Goal: Task Accomplishment & Management: Complete application form

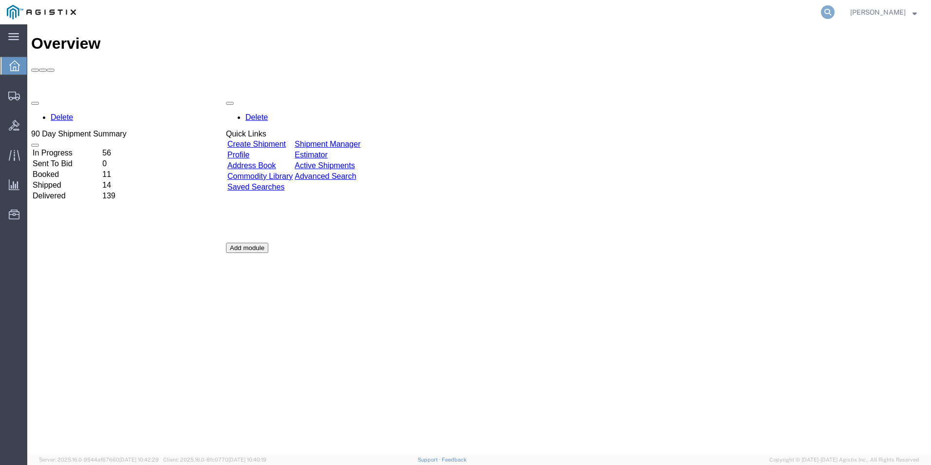
click at [824, 13] on icon at bounding box center [828, 12] width 14 height 14
type input "GDIT-50091"
click at [824, 13] on icon at bounding box center [828, 12] width 14 height 14
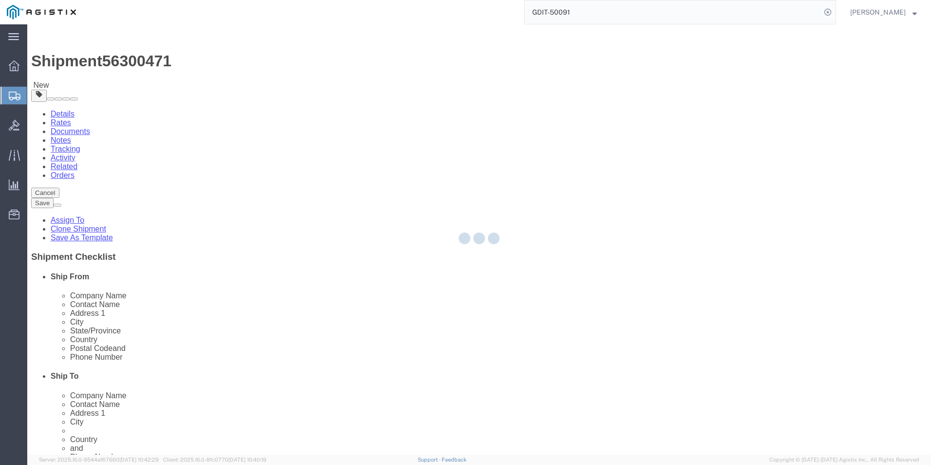
select select "69651"
select select "34238"
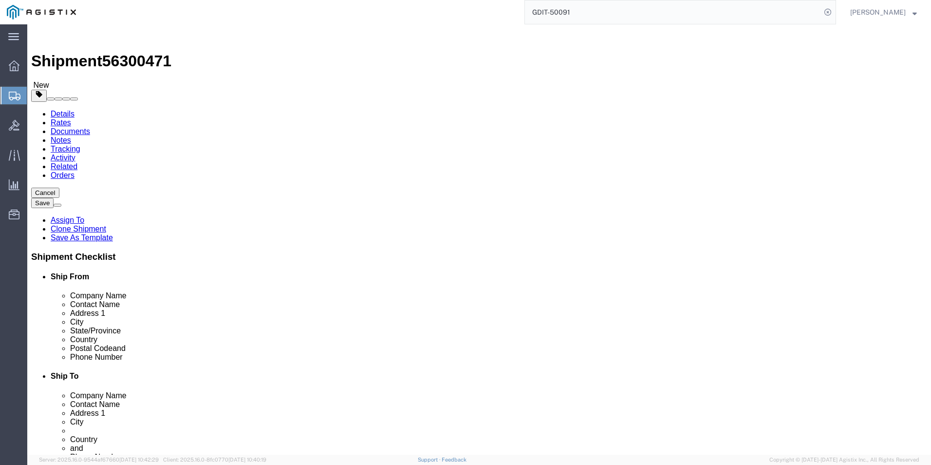
click icon
click input "0.00"
type input "0"
type input "500"
click link "Special Services"
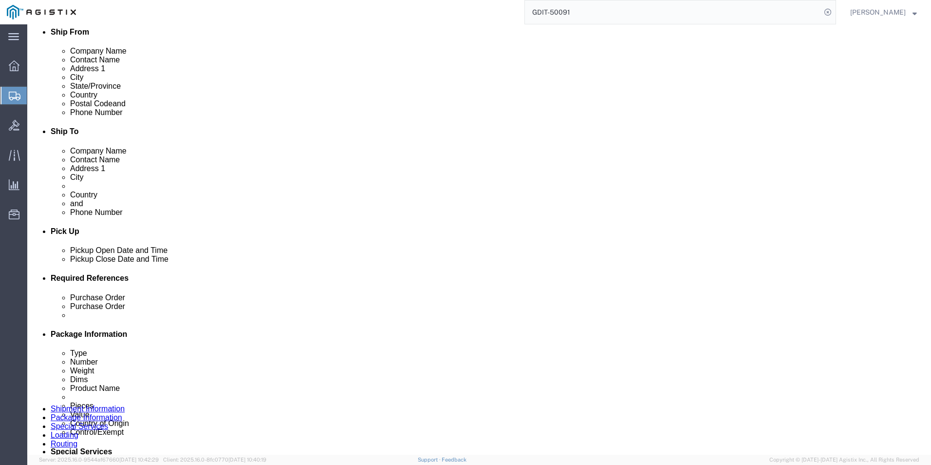
scroll to position [292, 0]
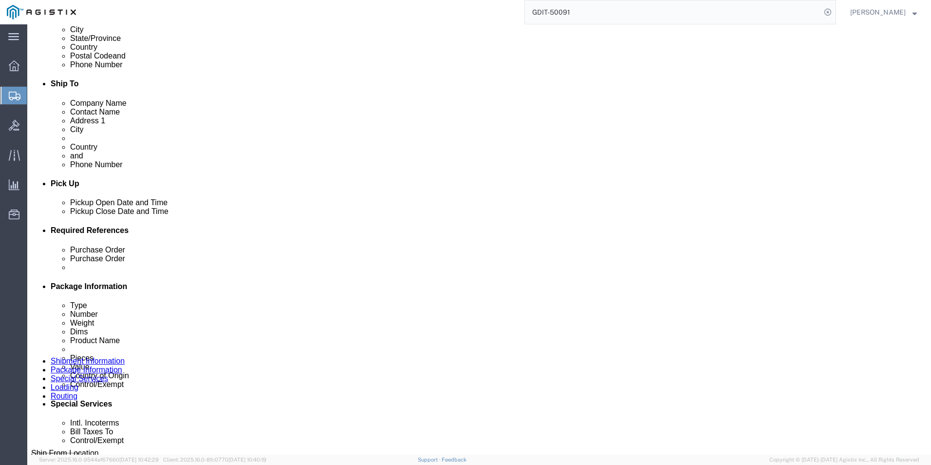
click select "Select Carriage Insurance Paid Carriage Paid To Cost and Freight Cost Insurance…"
select select "DDP"
click select "Select Carriage Insurance Paid Carriage Paid To Cost and Freight Cost Insurance…"
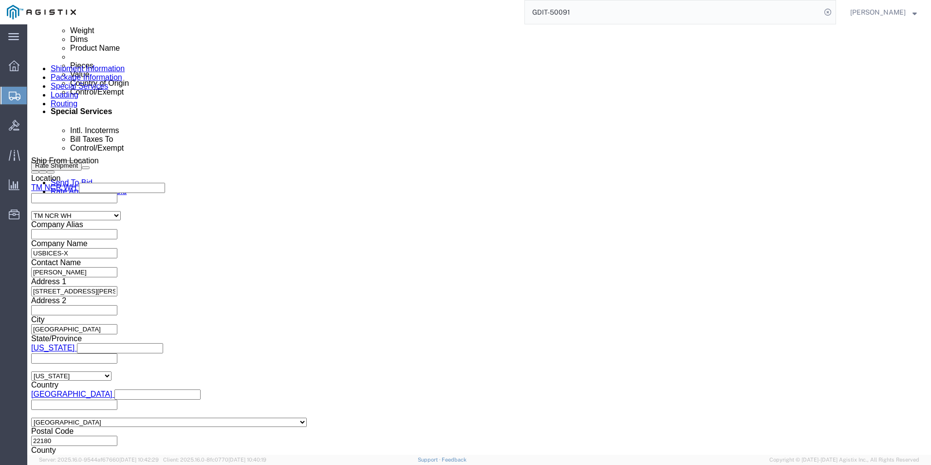
scroll to position [682, 0]
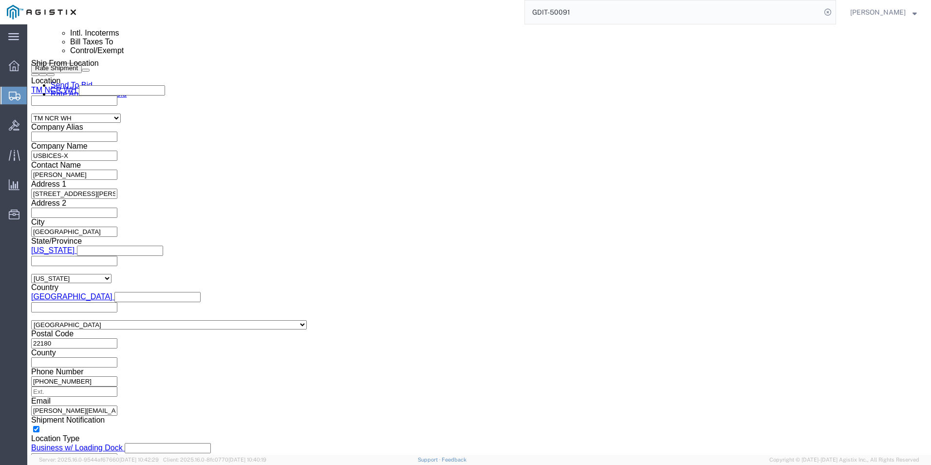
click select "Select ATF BIS DEA EPA FDA FTR ITAR OFAC Other (OPA)"
select select "BIS"
click select "Select ATF BIS DEA EPA FDA FTR ITAR OFAC Other (OPA)"
click select "Select AGR-Agricultural APP-Computers APR-Additional Permissive Exports AVS-Air…"
select select "NLR"
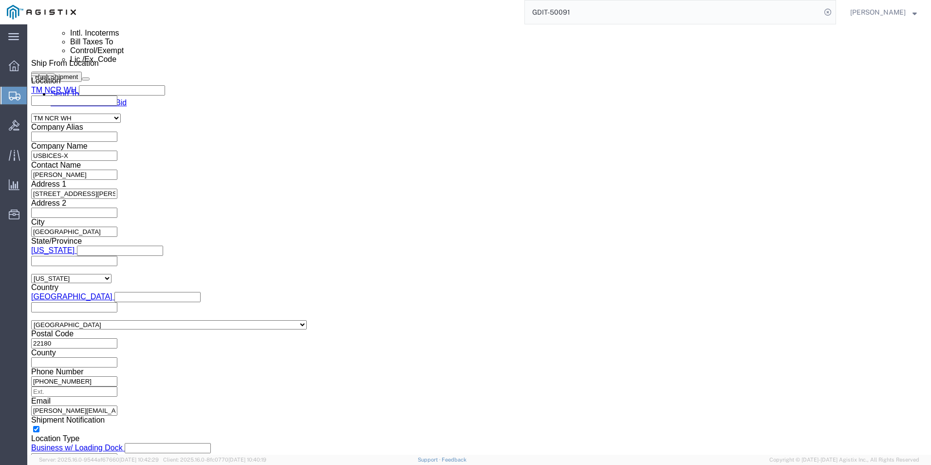
click select "Select AGR-Agricultural APP-Computers APR-Additional Permissive Exports AVS-Air…"
click select "Select AES-Direct EEI Carrier File EEI EEI Exempt"
select select "CFIL"
click select "Select AES-Direct EEI Carrier File EEI EEI Exempt"
click input "text"
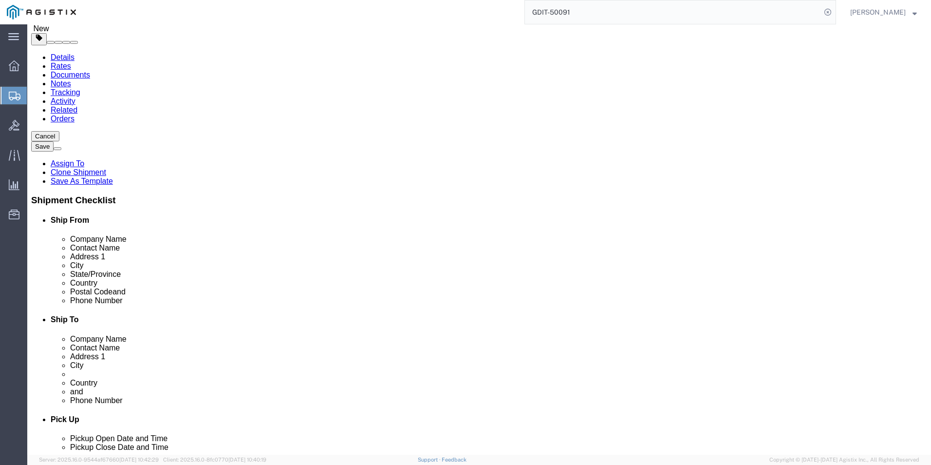
scroll to position [0, 0]
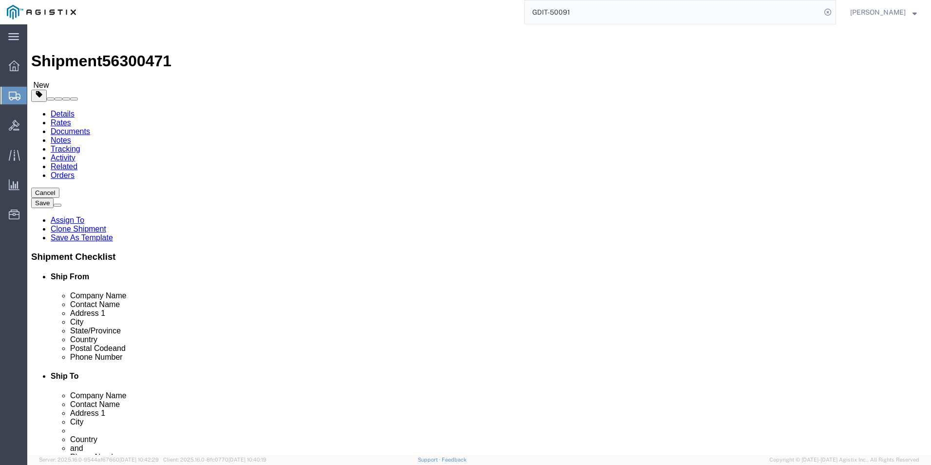
type input "X20250812003039"
click icon
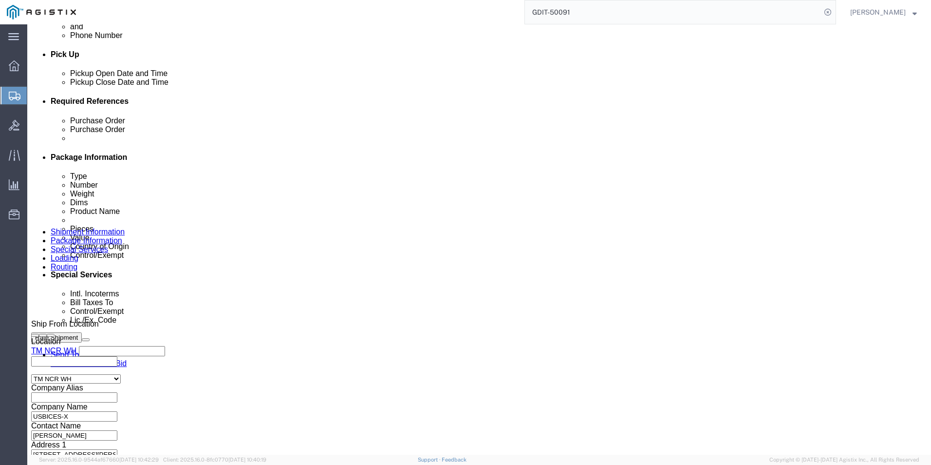
scroll to position [132, 0]
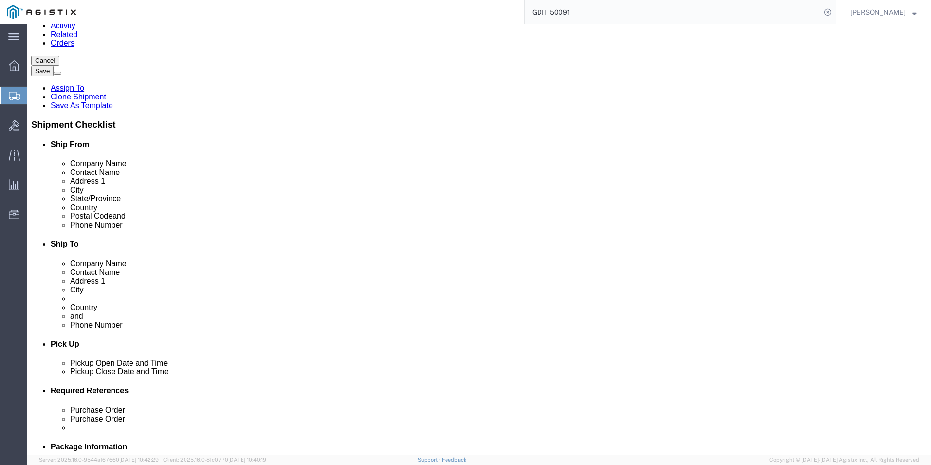
click link "ADDITIONAL INFORMATION"
click icon "button"
click select "Select EIN EORI TIN VAT Other"
select select "EORI"
click select "Select EIN EORI TIN VAT Other"
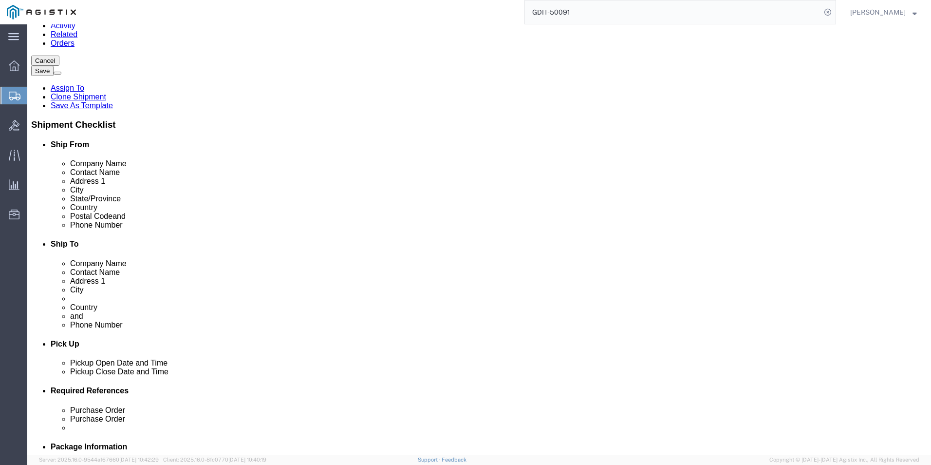
click input "text"
type input "X20250812003009"
click button "Add"
click select "Select EIN EORI TIN VAT Other"
select select "Other"
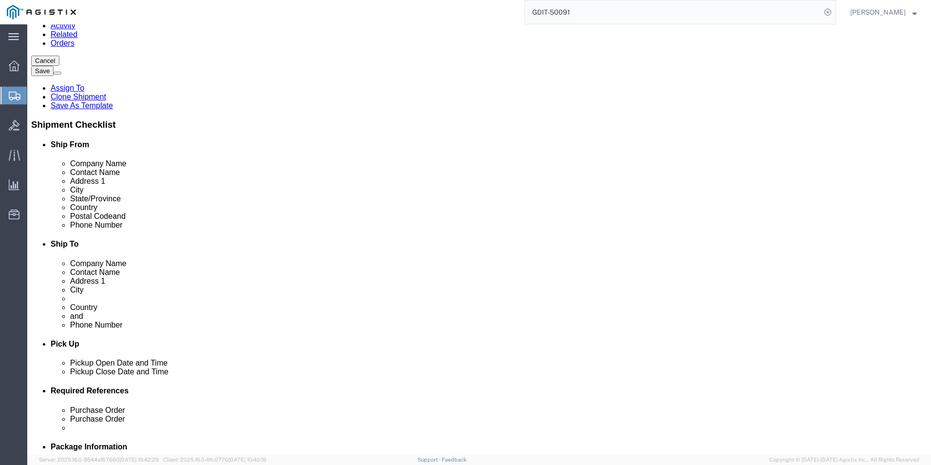
click select "Select EIN EORI TIN VAT Other"
click input "text"
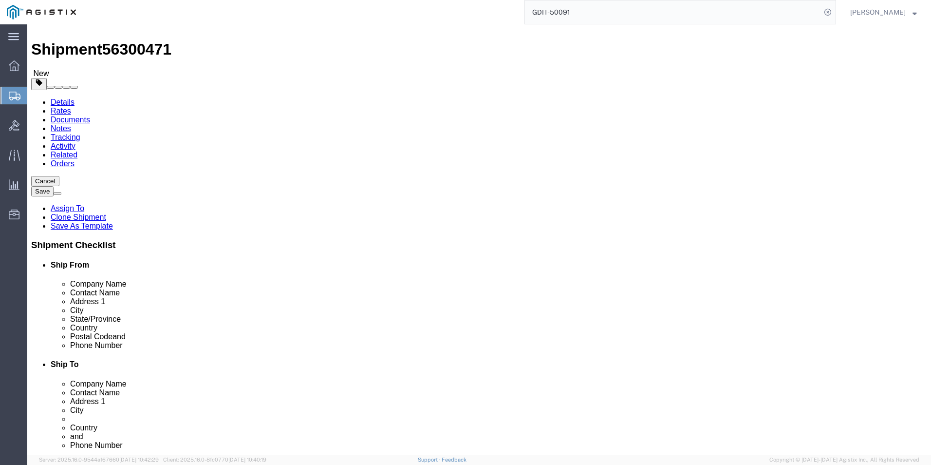
scroll to position [0, 0]
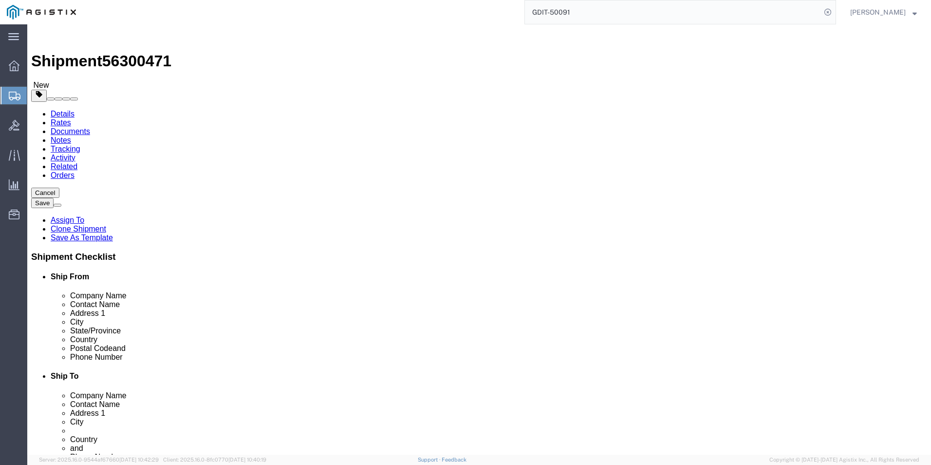
type input "[US_EMPLOYER_IDENTIFICATION_NUMBER]"
click button "Save"
click button "Rate Shipment"
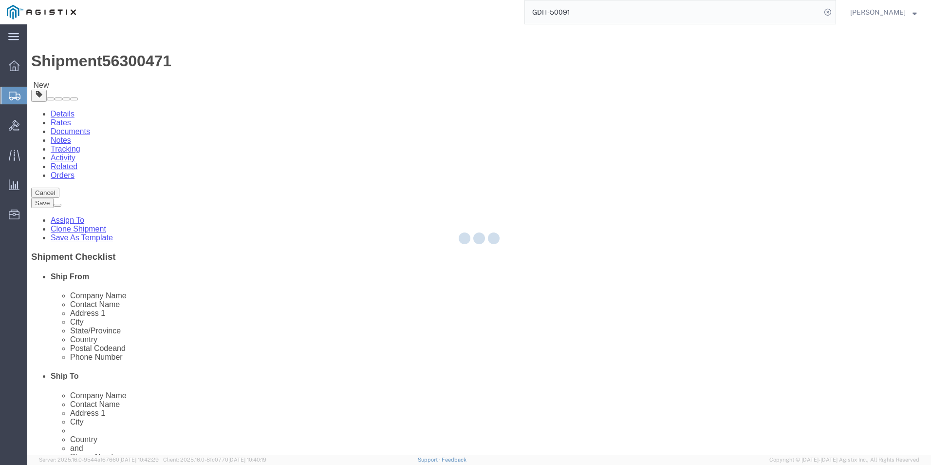
select select "PSNS"
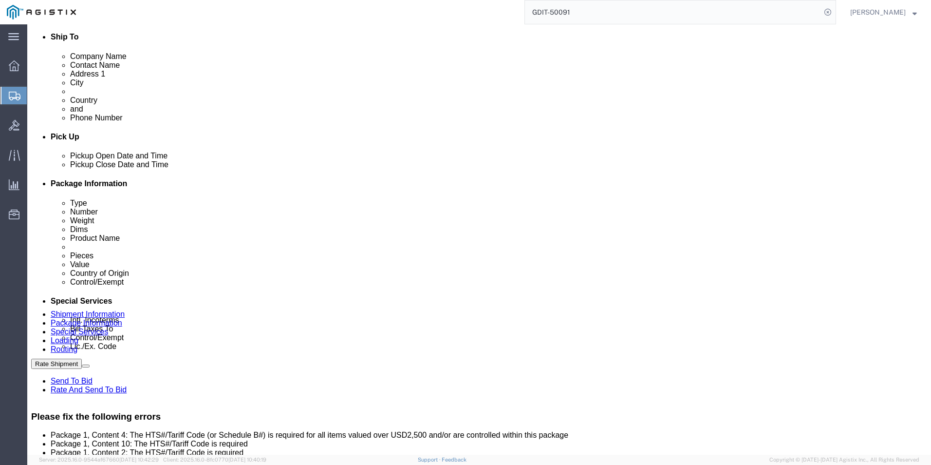
scroll to position [341, 0]
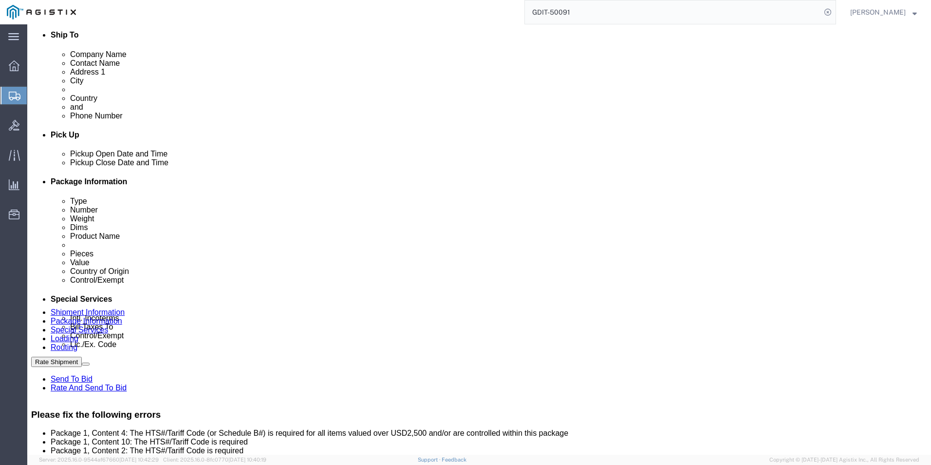
click dd "1471.05 USD"
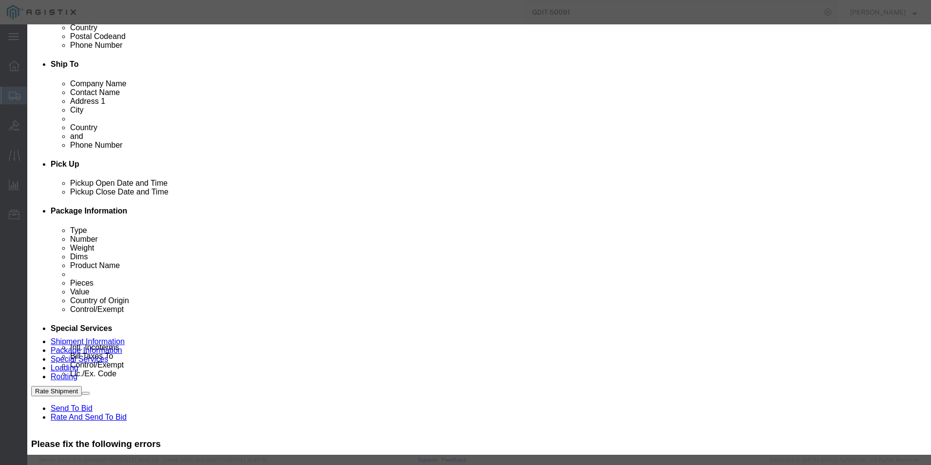
scroll to position [0, 0]
click button "button"
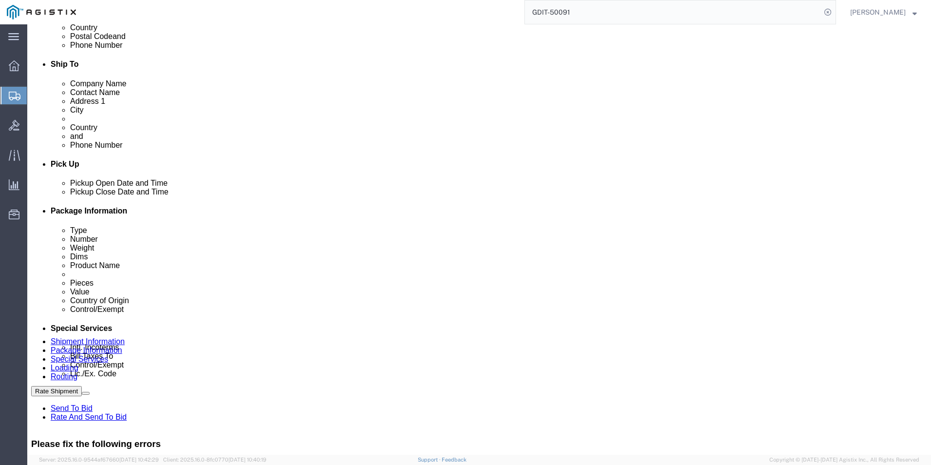
click div "1 x Pallet(s) Standard (Not Stackable) Package Type Select Bale(s) Basket(s) Bo…"
click dd "1.00 Each"
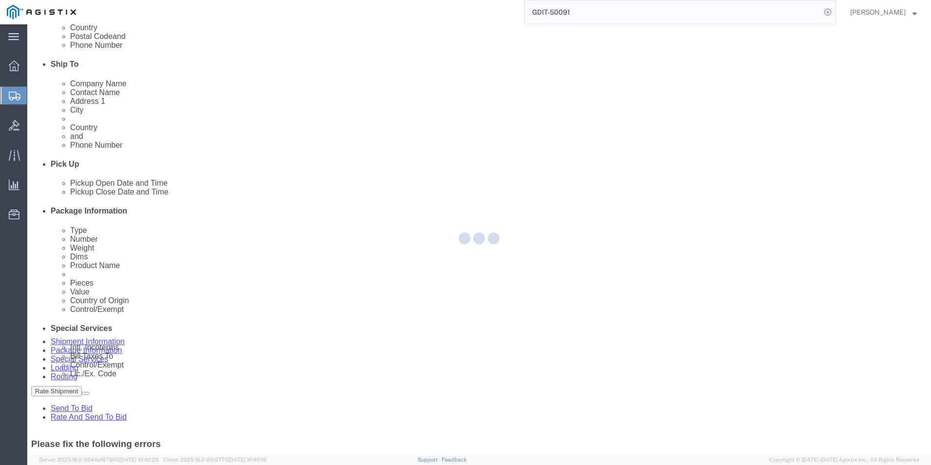
click at [196, 412] on div at bounding box center [479, 239] width 904 height 430
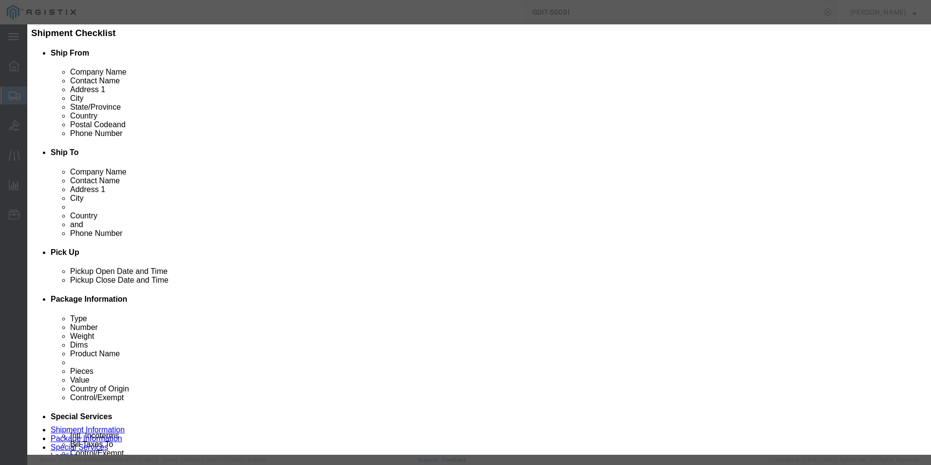
scroll to position [312, 0]
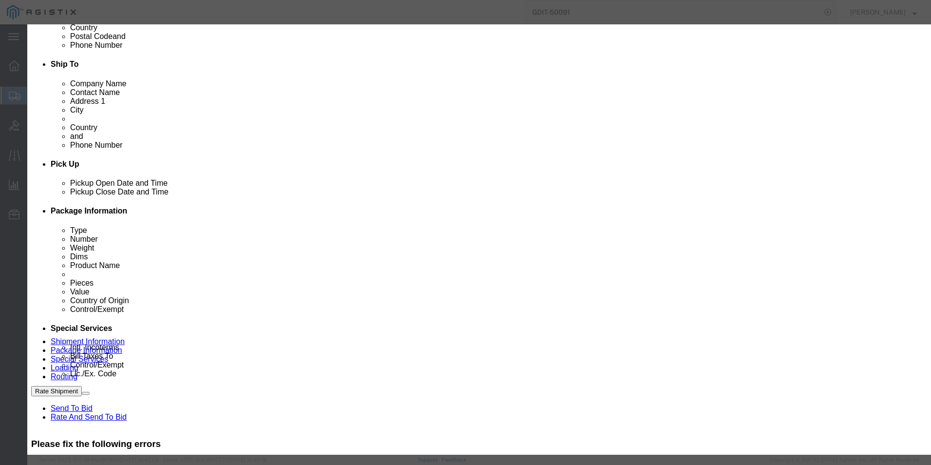
type input "8517620020"
click input "text"
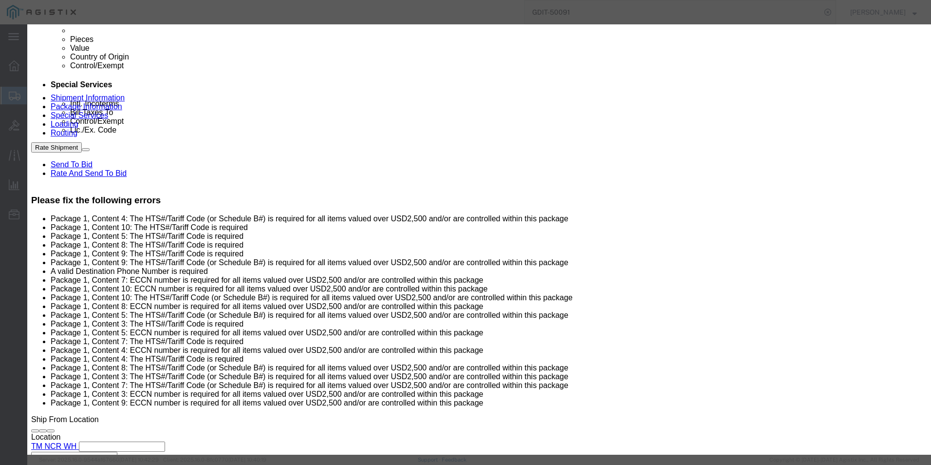
scroll to position [147, 0]
type input "5A002"
click button "Save & Close"
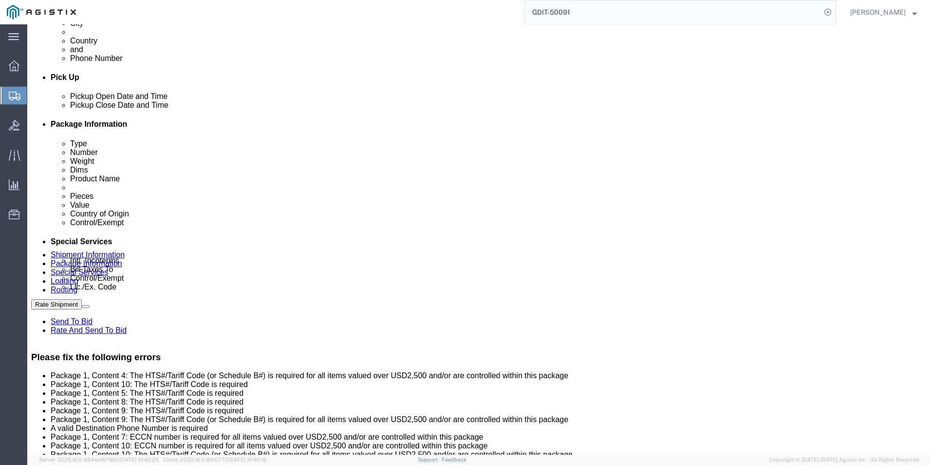
scroll to position [409, 0]
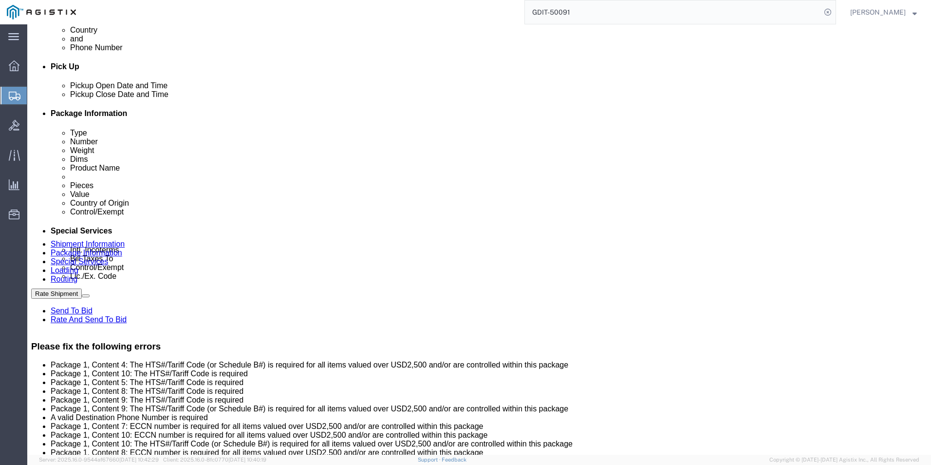
click dd "1471.05 USD"
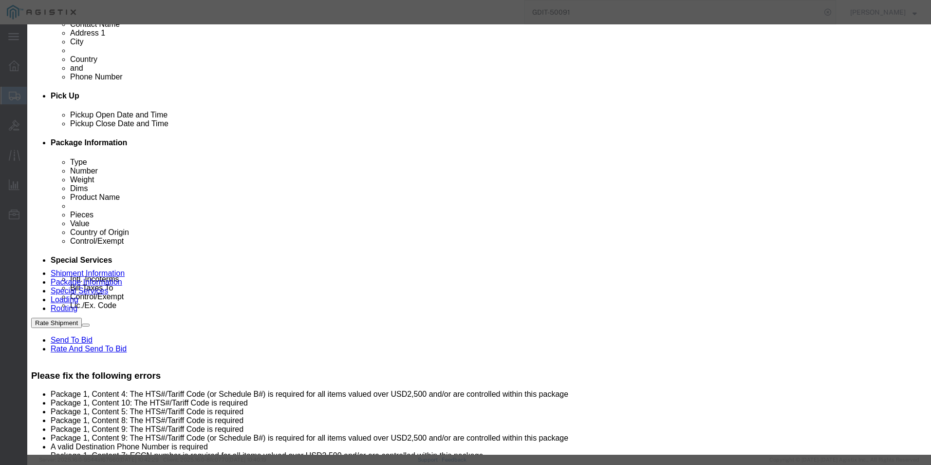
scroll to position [192, 0]
click input "text"
type input "8517620020"
click input "text"
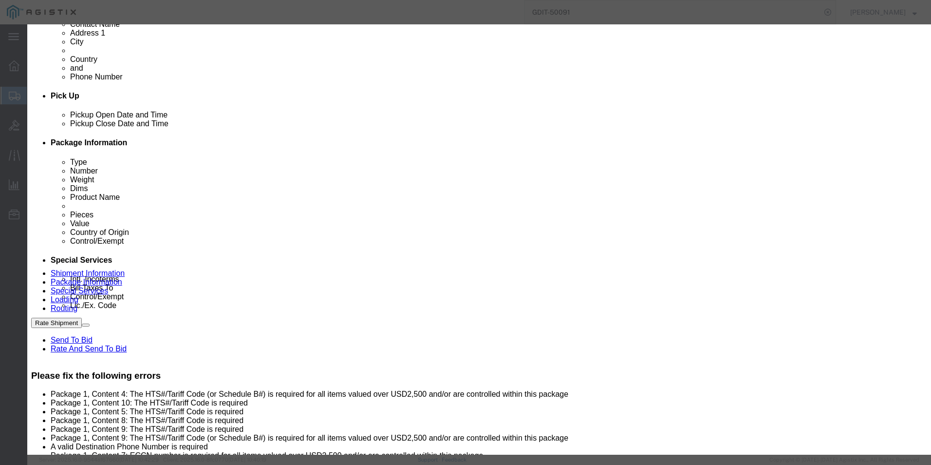
type input "5A002"
click button "Save & Close"
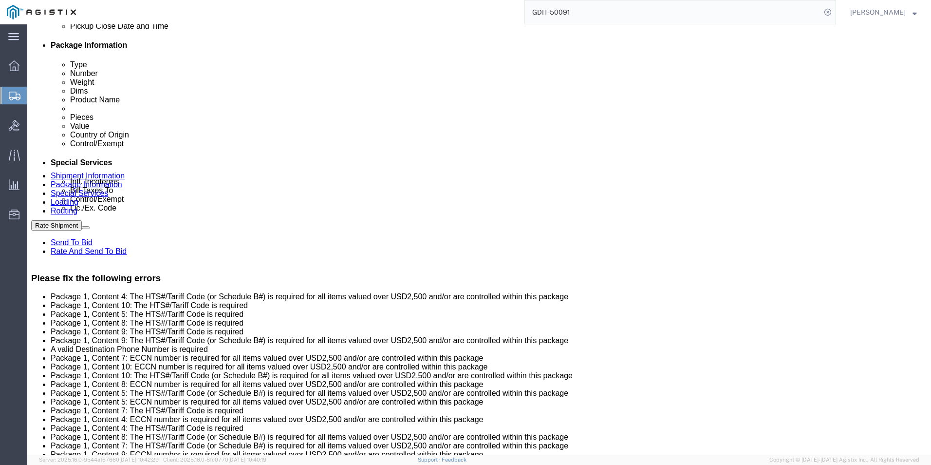
click dd "1471.05 USD"
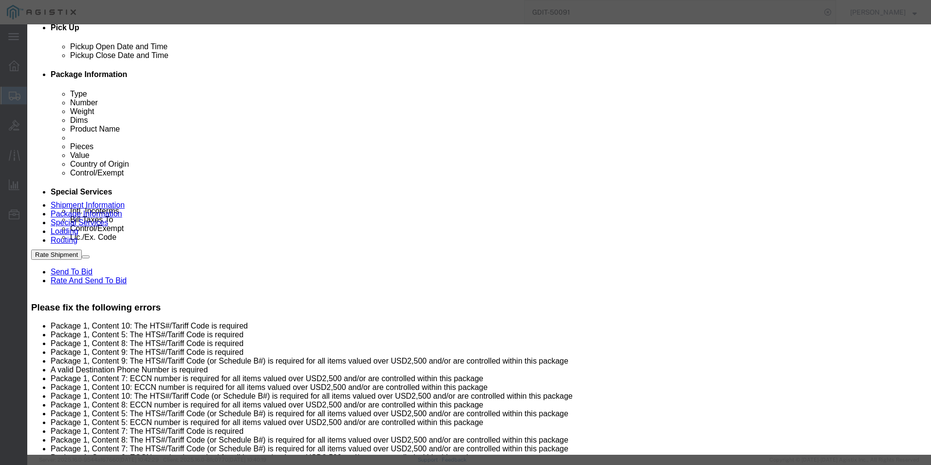
scroll to position [146, 0]
type input "8517620020"
click input "text"
type input "5A002"
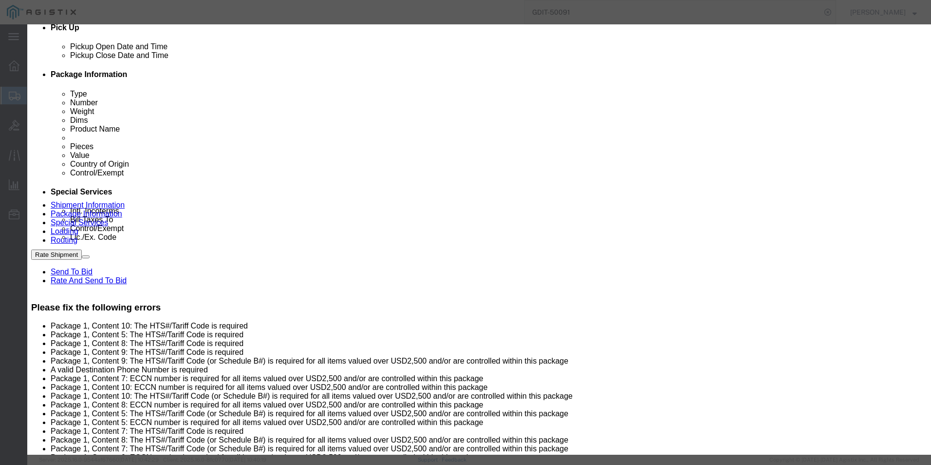
click icon
type input "8517620020"
click input "text"
type input "5A002"
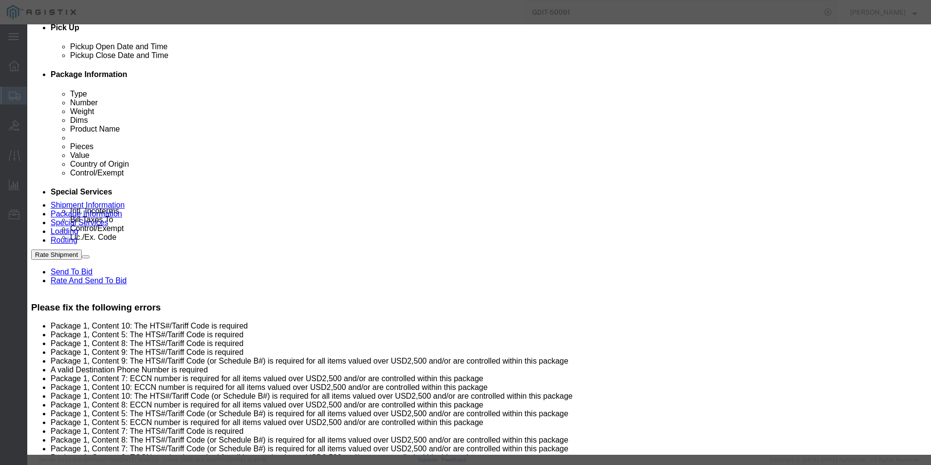
click button "Save & Close"
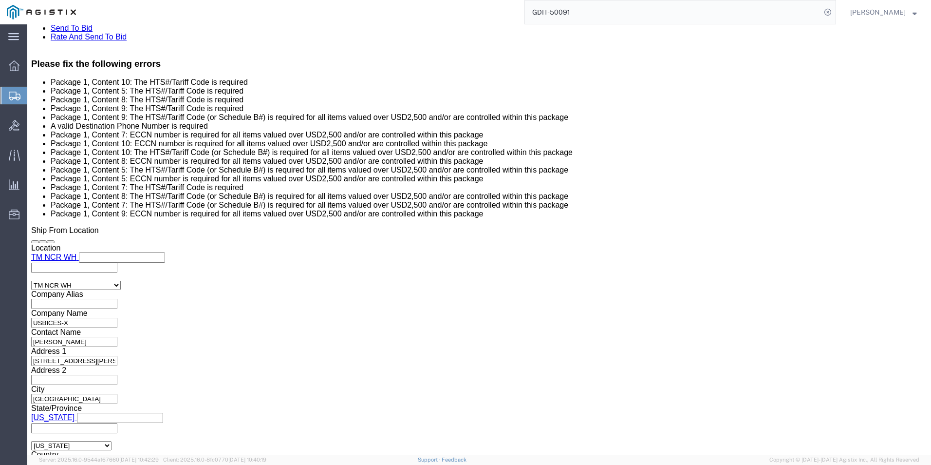
scroll to position [740, 0]
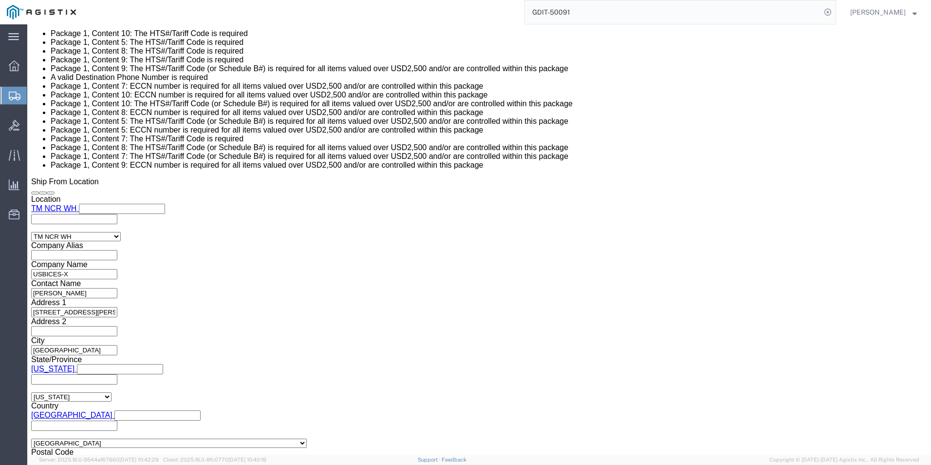
click dd "12933.75 USD"
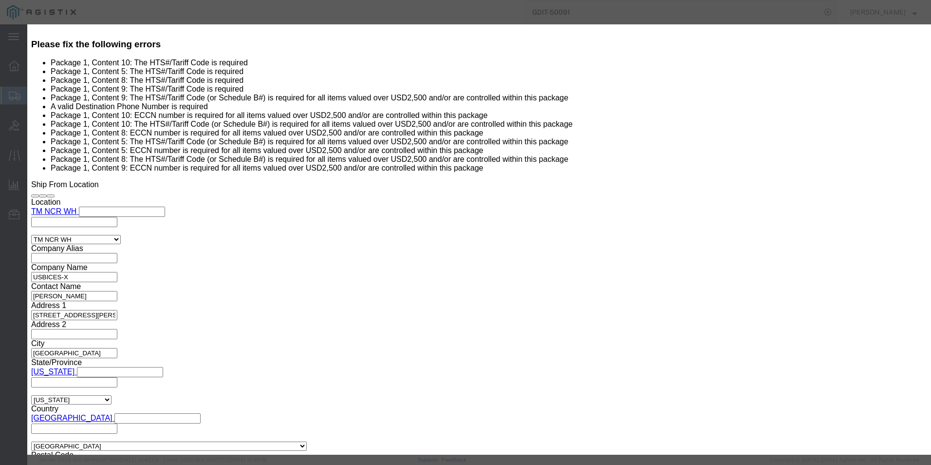
scroll to position [146, 0]
type input "8517620090"
click input "text"
type input "5A002"
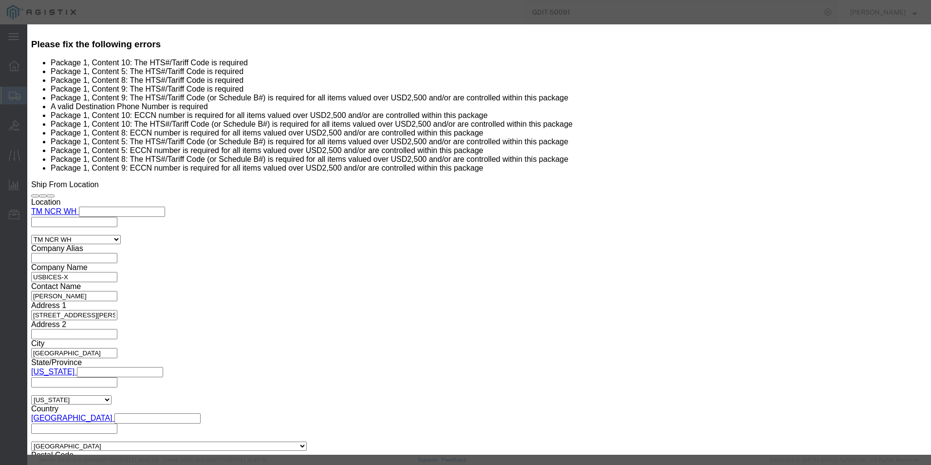
click button "Save & Close"
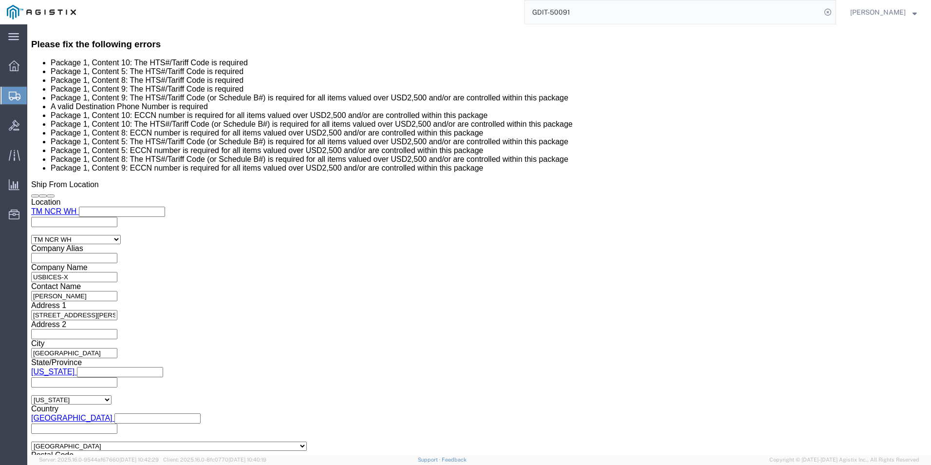
click dd "12933.75 USD"
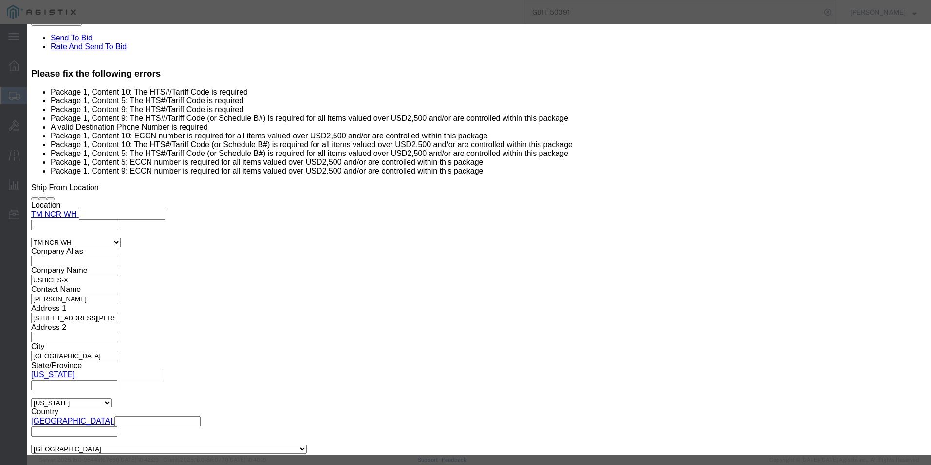
scroll to position [97, 0]
click input "text"
type input "8517620090"
click input "text"
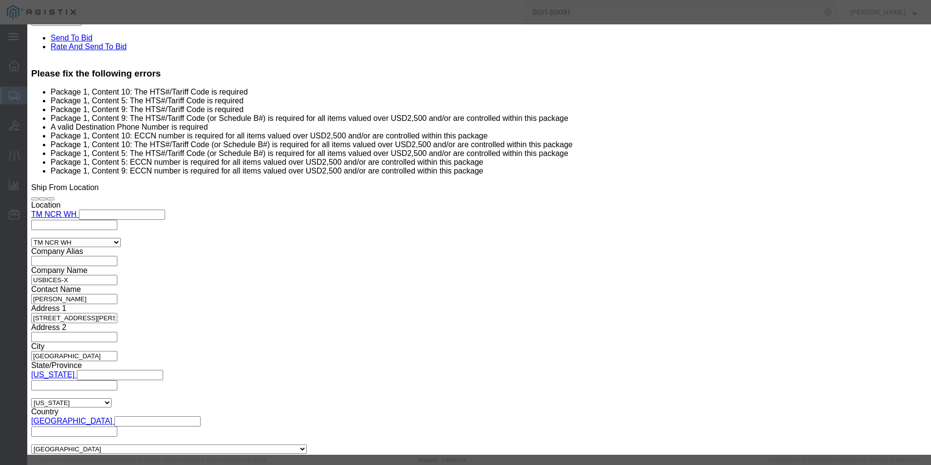
scroll to position [143, 0]
type input "5A002"
click button "Save & Close"
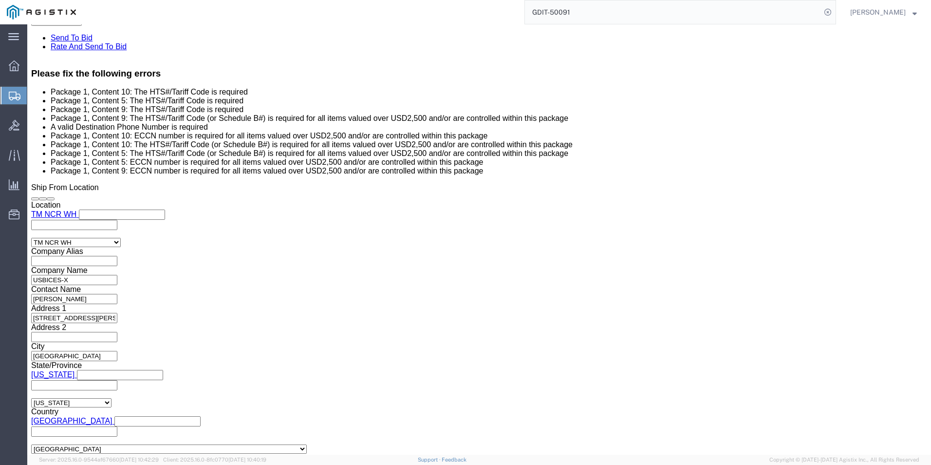
click div "Pieces: 46.00 Each Total value: 108081.60 USD"
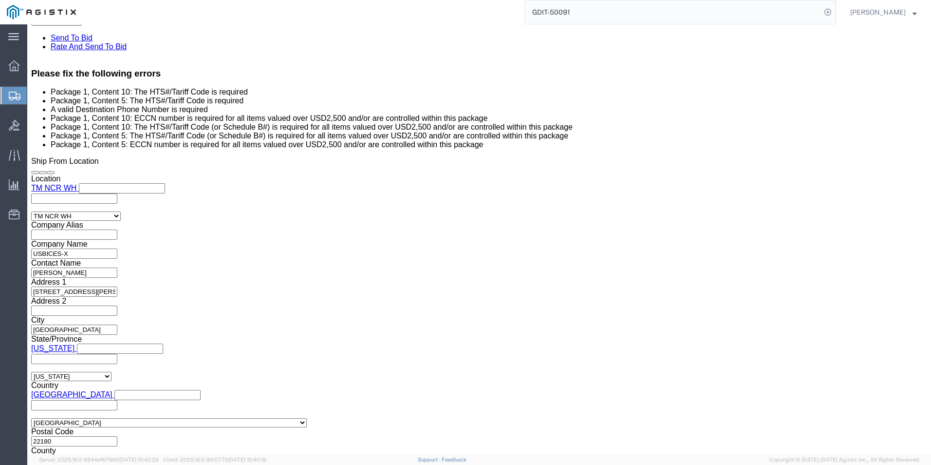
scroll to position [653, 0]
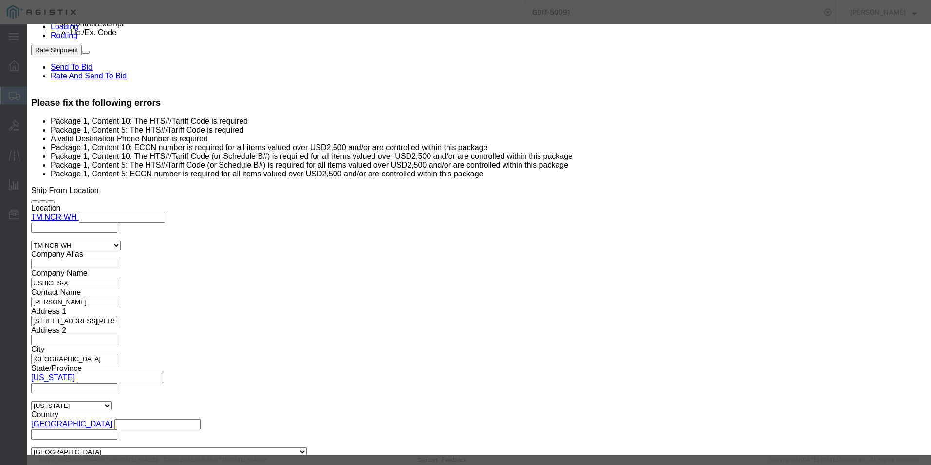
click input "text"
type input "FZ-55FZ4LAM"
type input "847130"
select select "NO"
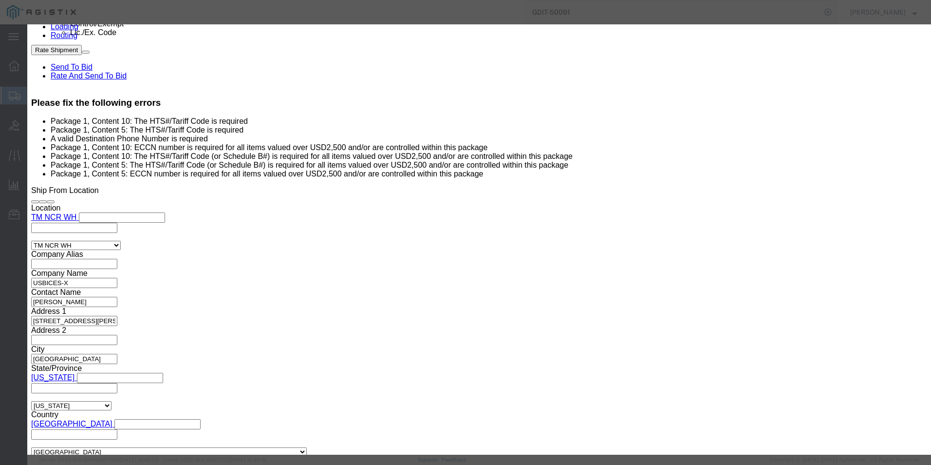
type input "8471300100"
click input "text"
type input "5A992"
click button "Save & Close"
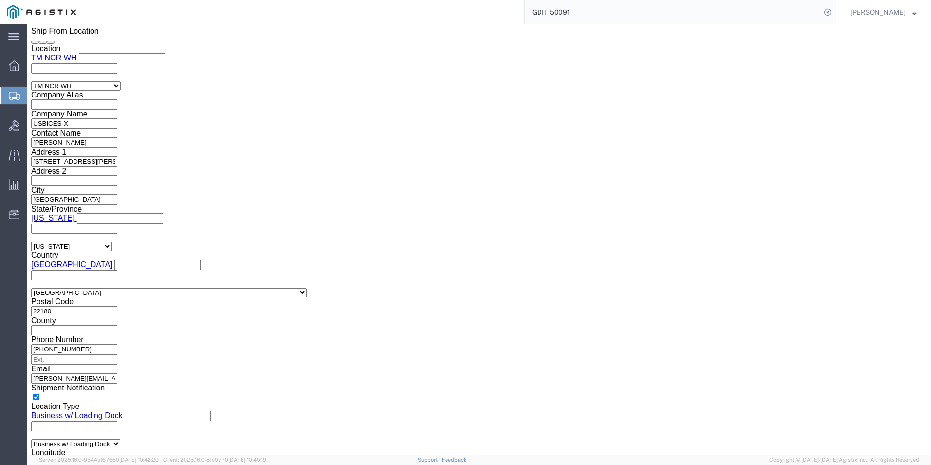
scroll to position [814, 0]
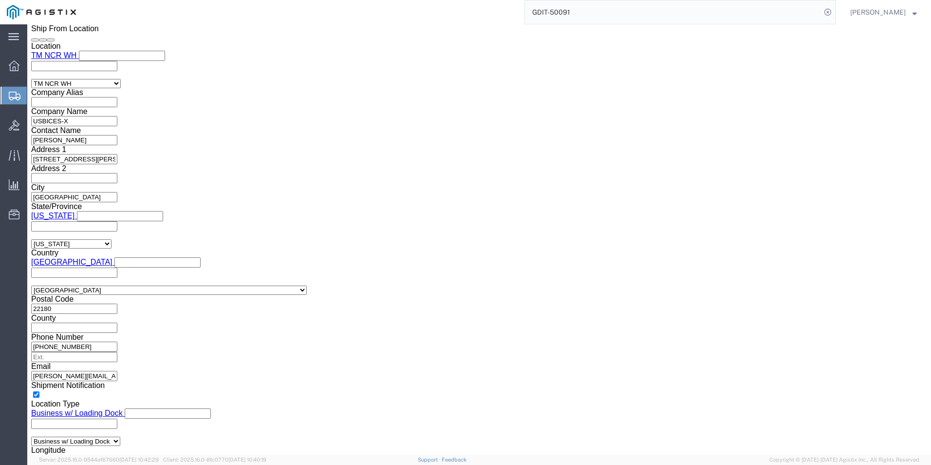
click dd "1.00 Each"
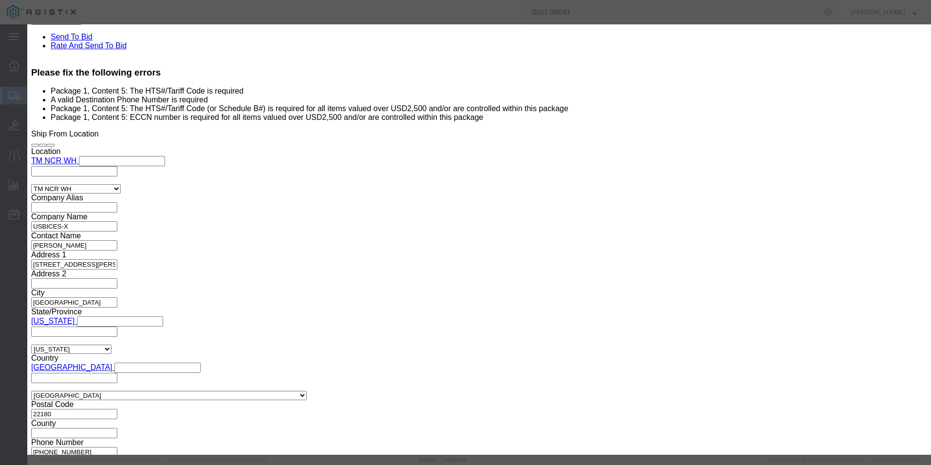
scroll to position [785, 0]
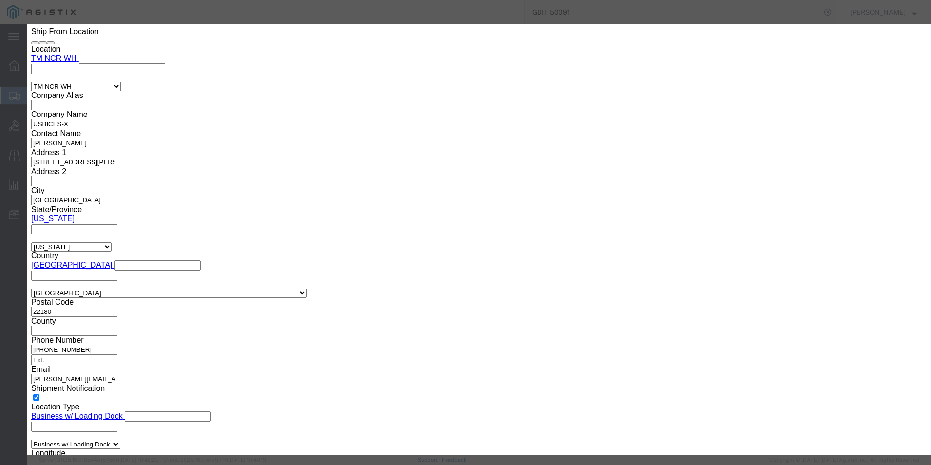
click input "text"
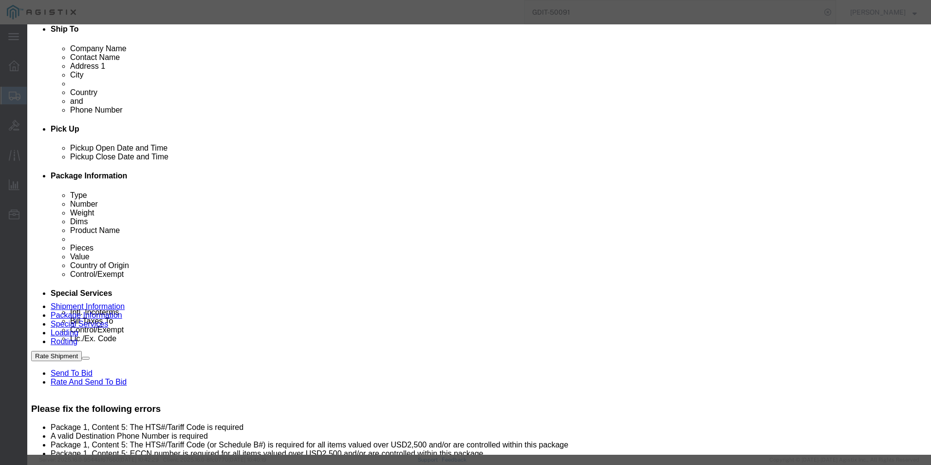
scroll to position [94, 0]
drag, startPoint x: 350, startPoint y: 146, endPoint x: 265, endPoint y: 146, distance: 85.2
click div "Model CS-MIC-TABLE-E"
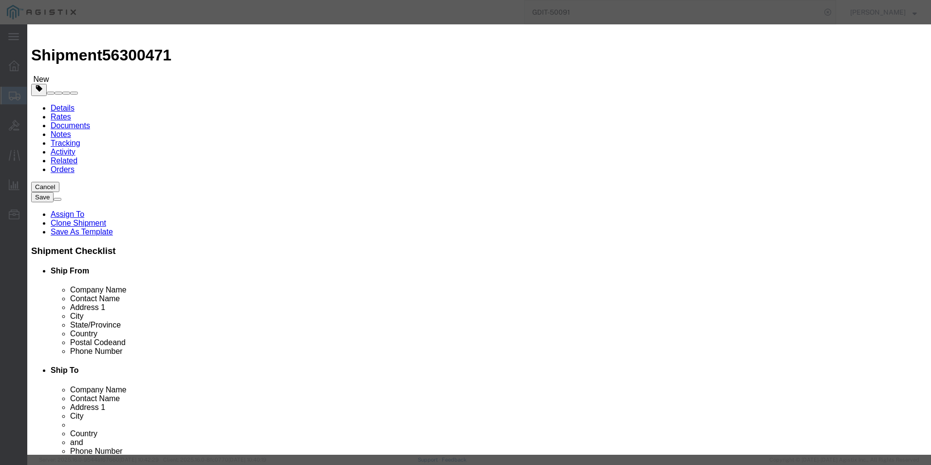
scroll to position [0, 0]
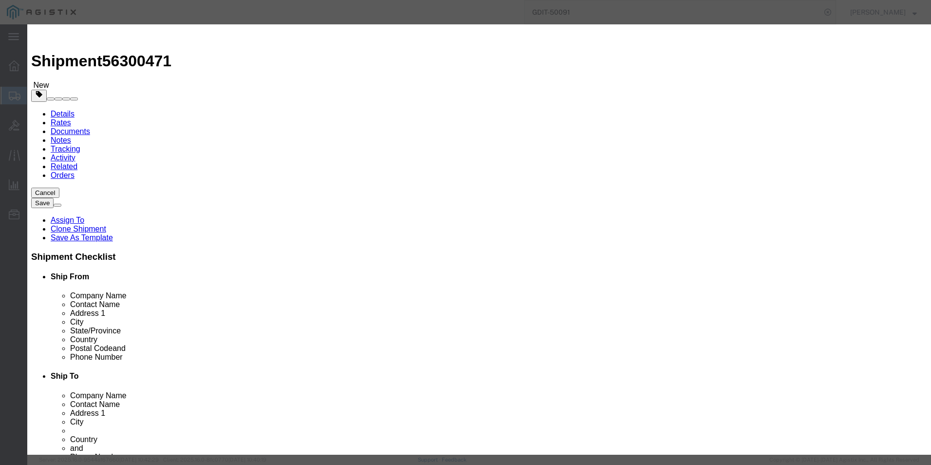
click button "button"
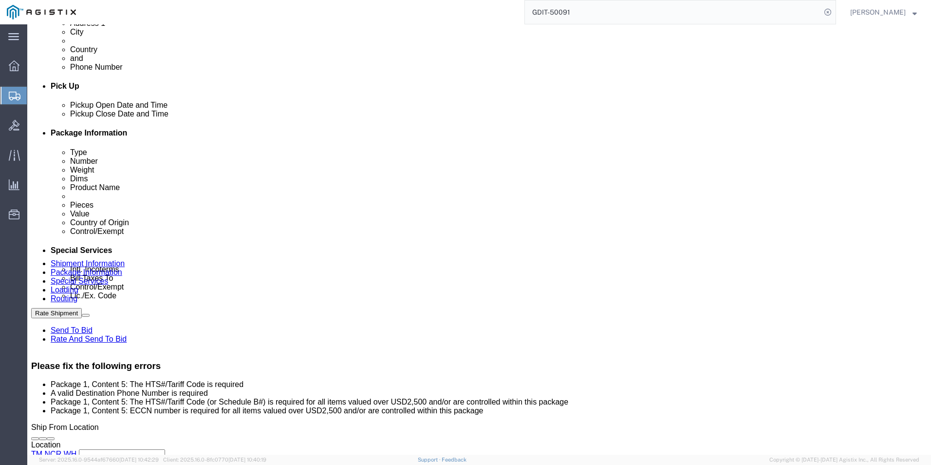
scroll to position [779, 0]
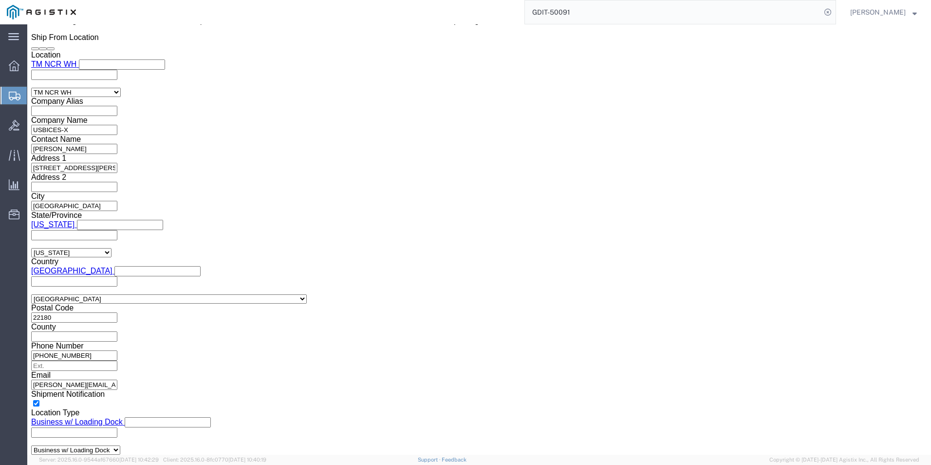
click dd "1.00 Each"
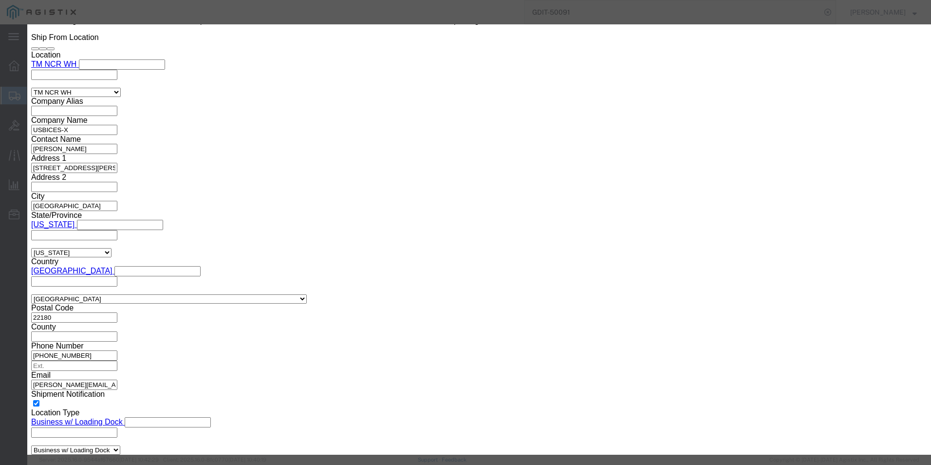
scroll to position [147, 0]
click input "text"
type input "EAR99"
click input "text"
type input "8518108030"
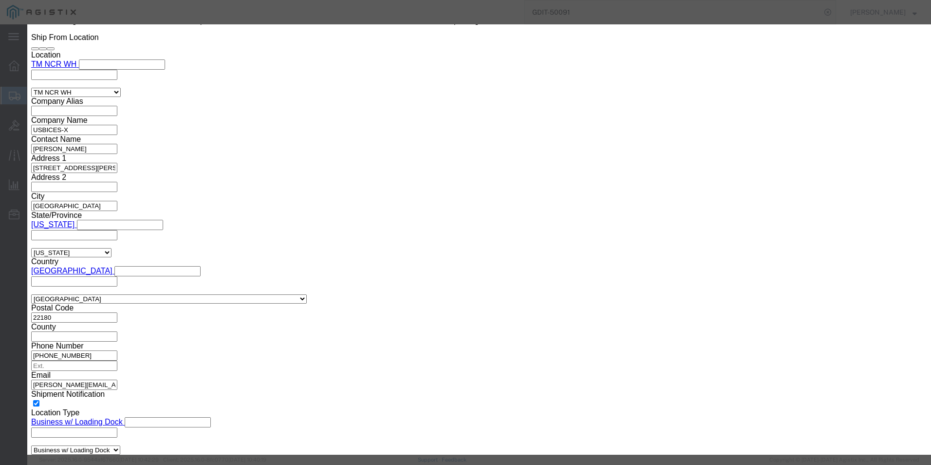
type input "8518108030"
click button "Save & Close"
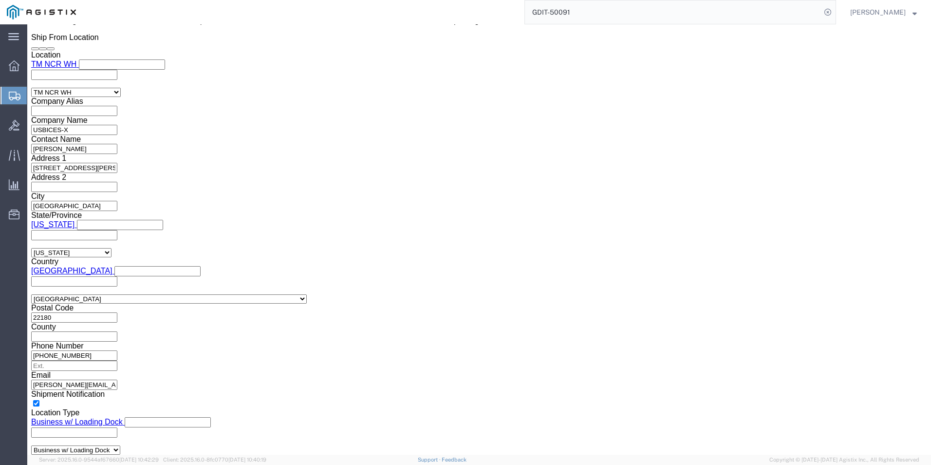
click dd "287.14 USD"
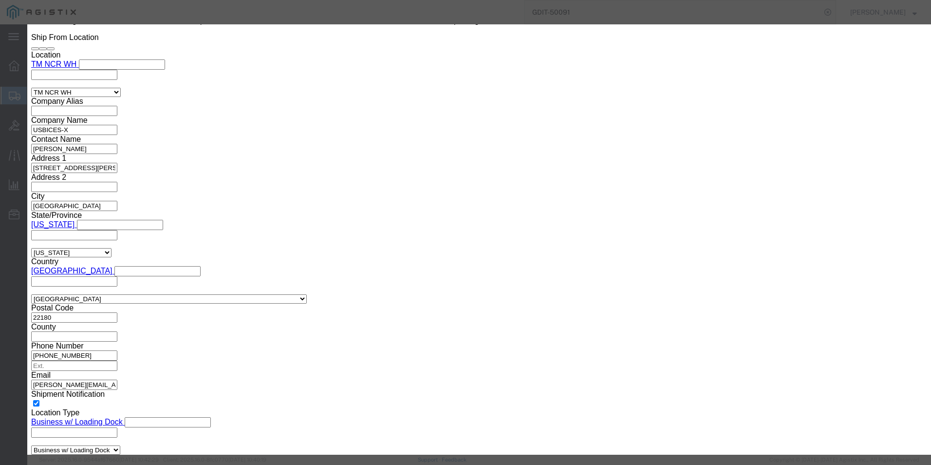
click button "Save & Close"
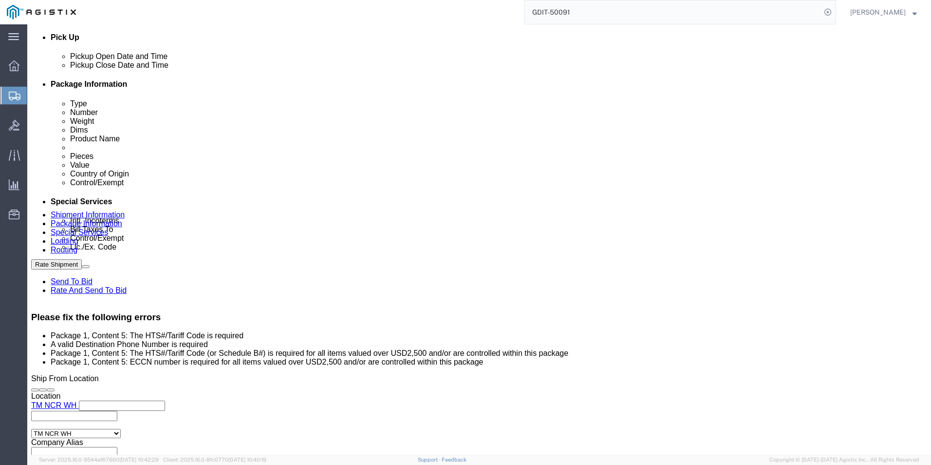
scroll to position [0, 0]
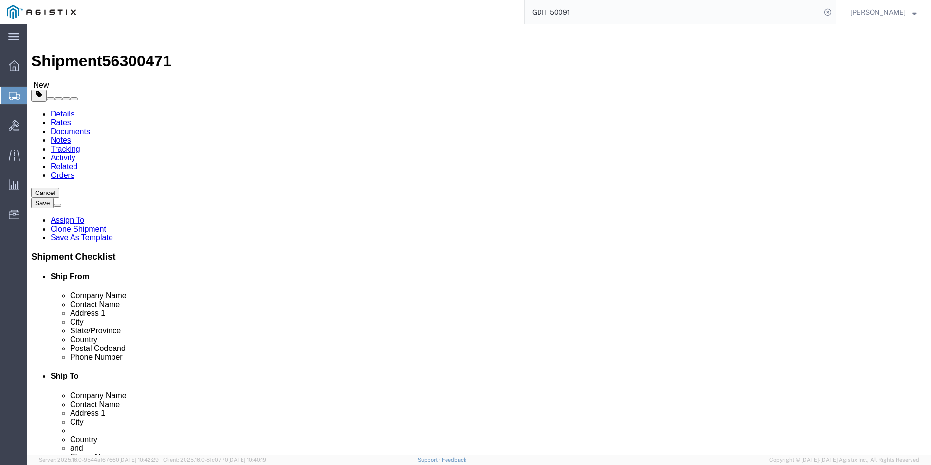
click icon
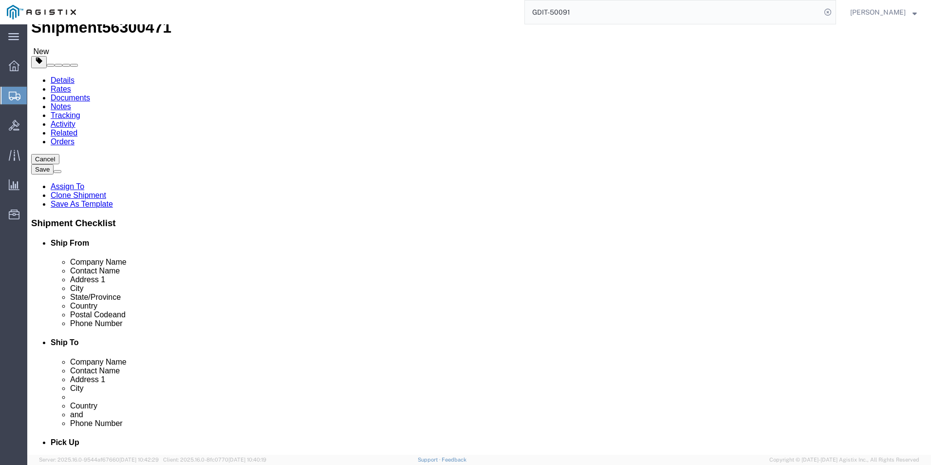
scroll to position [292, 0]
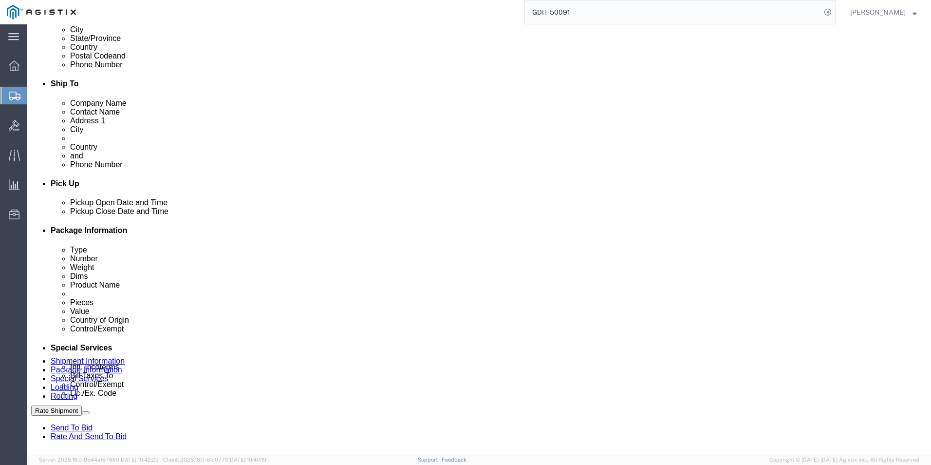
click input "[PHONE_NUMBER]/2660"
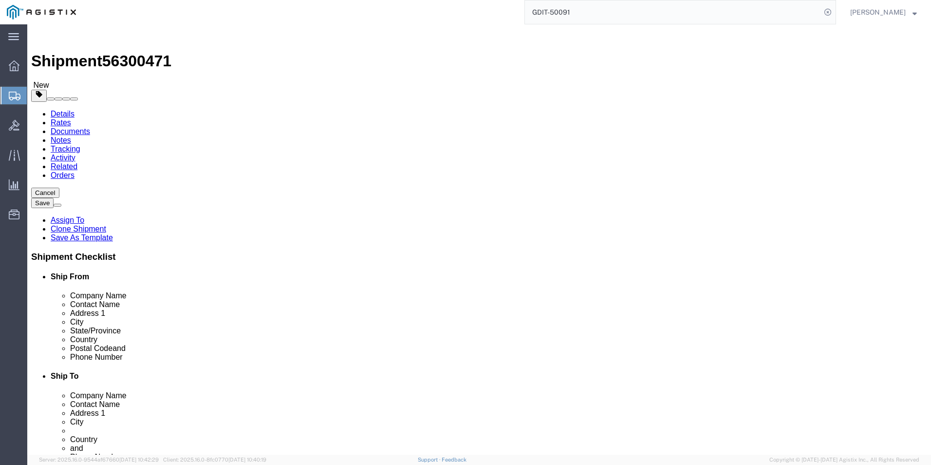
type input "[PHONE_NUMBER]"
click button "Rate Shipment"
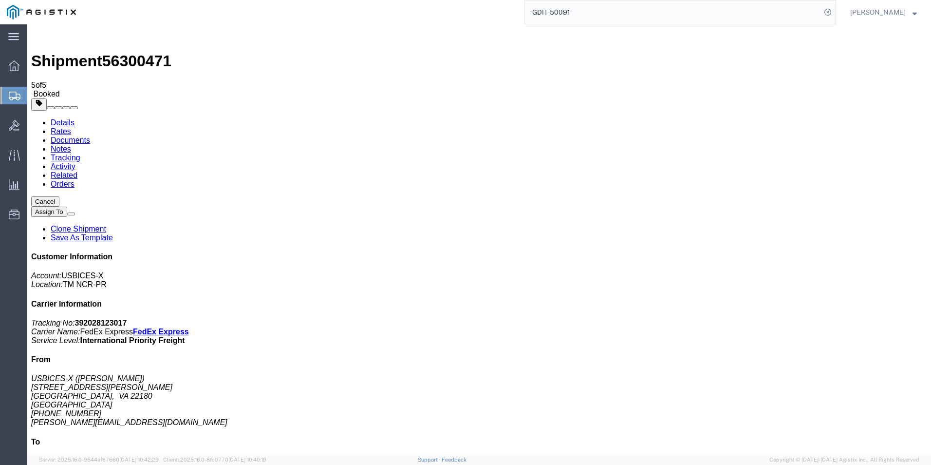
checkbox input "true"
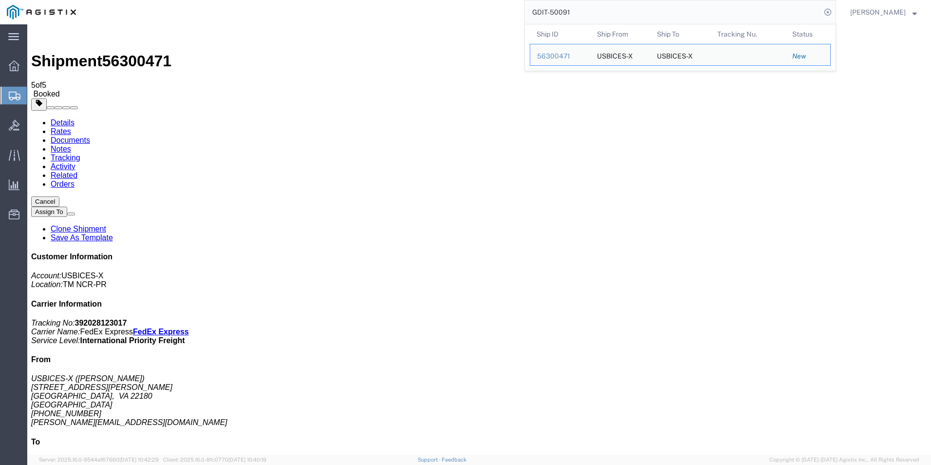
click at [604, 14] on input "GDIT-50091" at bounding box center [673, 11] width 296 height 23
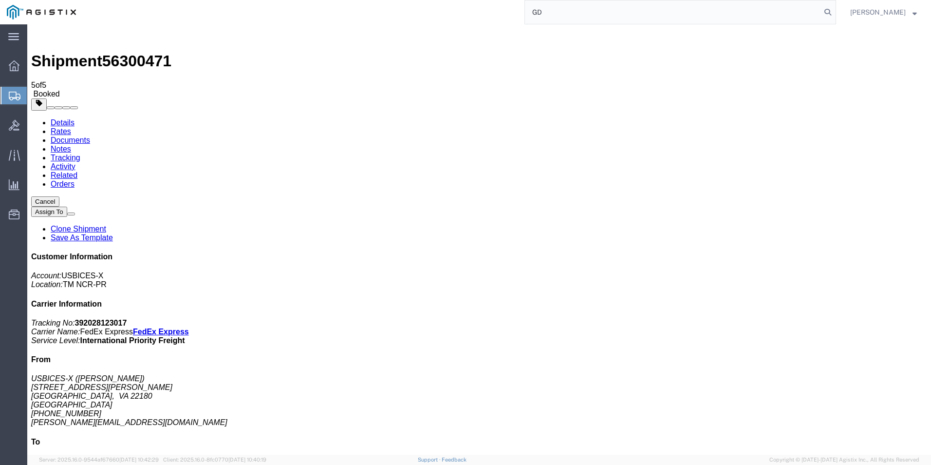
type input "G"
type input "GDIT-72135"
click at [829, 12] on icon at bounding box center [828, 12] width 14 height 14
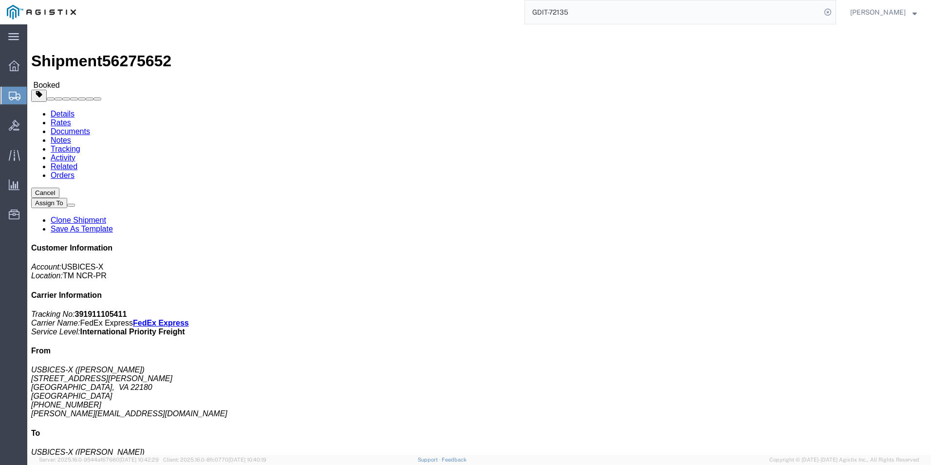
click link "Documents"
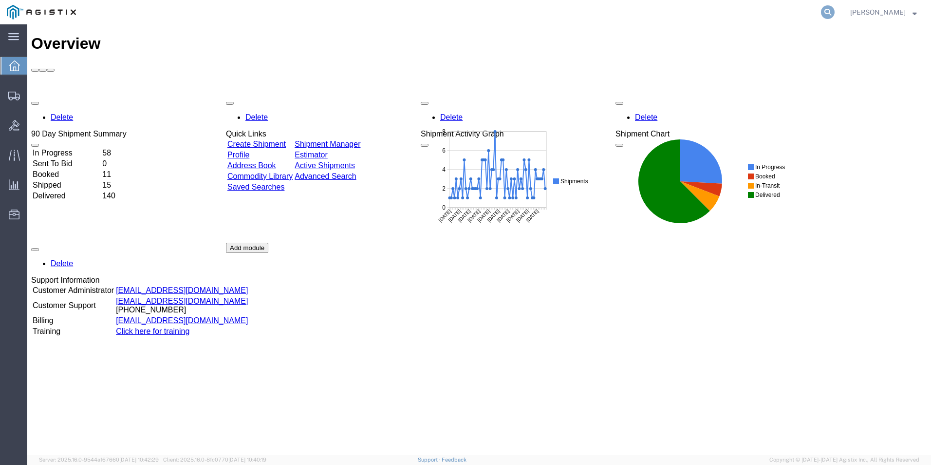
click at [821, 9] on icon at bounding box center [828, 12] width 14 height 14
click at [735, 8] on input "search" at bounding box center [673, 11] width 296 height 23
type input "GDIT-50091"
click at [828, 9] on icon at bounding box center [828, 12] width 14 height 14
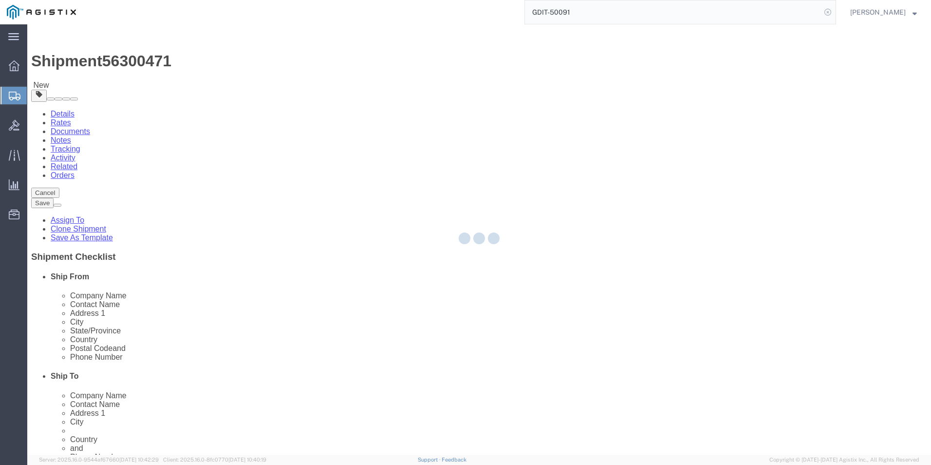
select select "69651"
select select "34238"
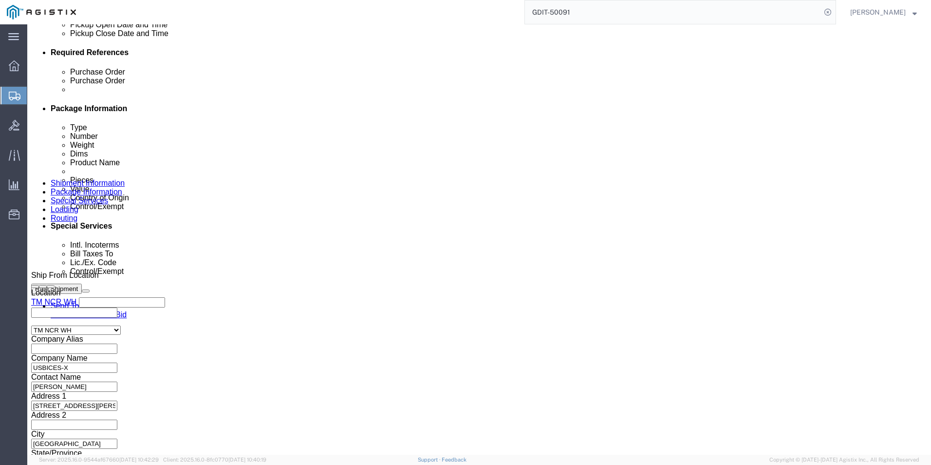
scroll to position [327, 0]
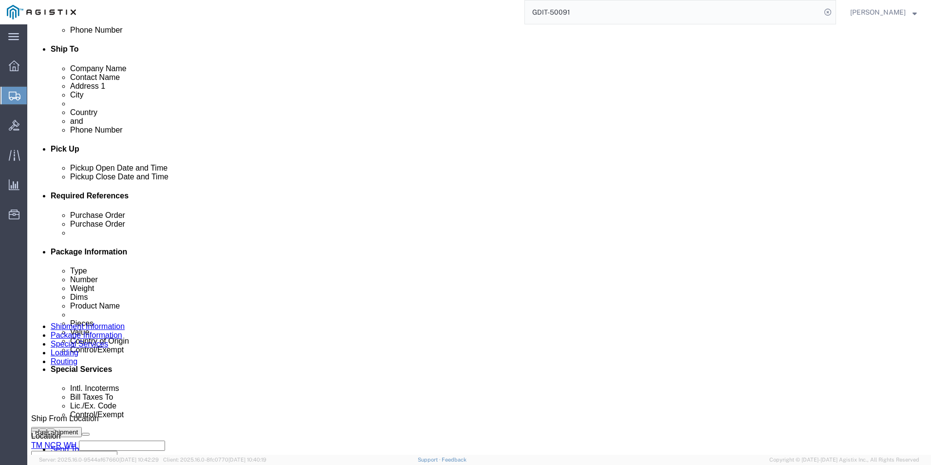
click div "Shipment Information Package Information Special Services Loading Routing"
click icon
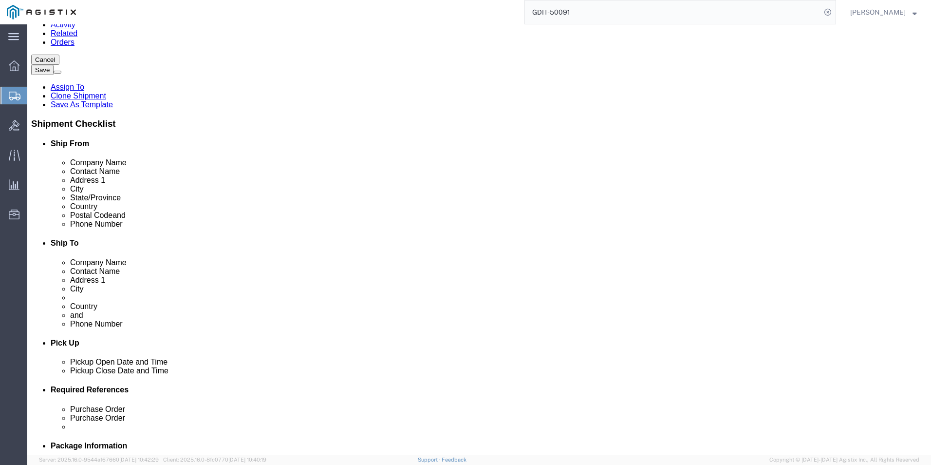
scroll to position [146, 0]
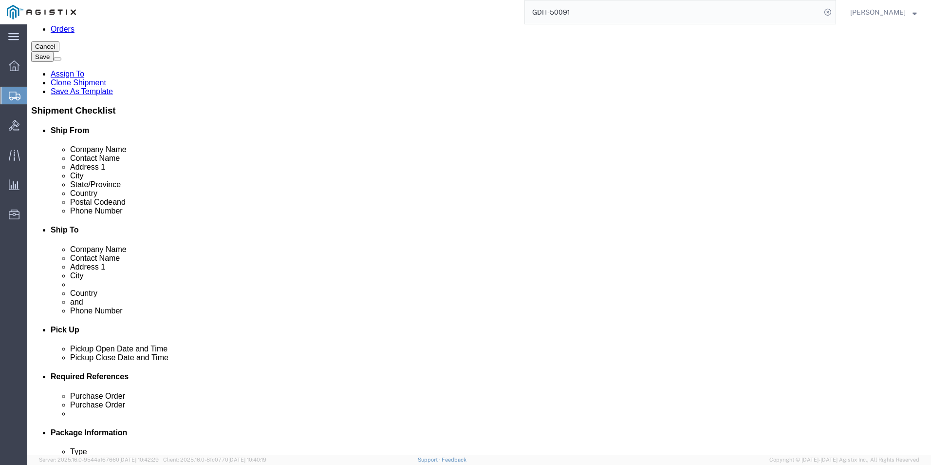
click dd "1471.05 USD"
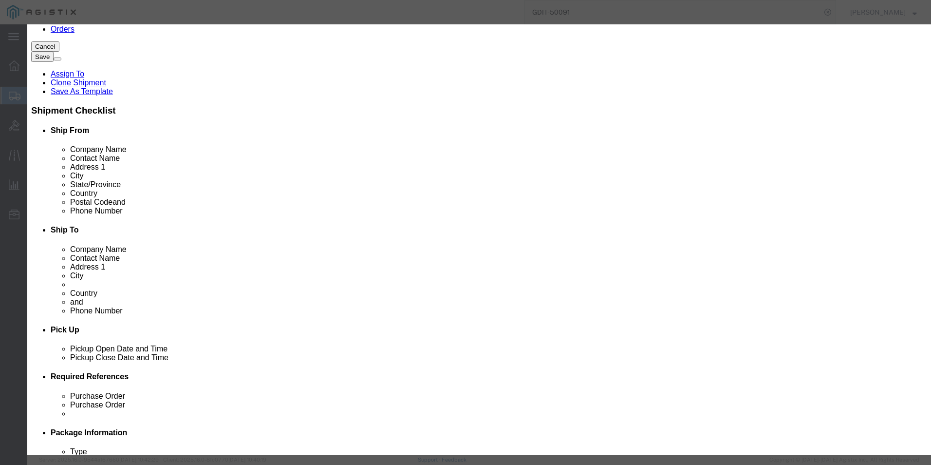
scroll to position [147, 0]
click div
click icon "button"
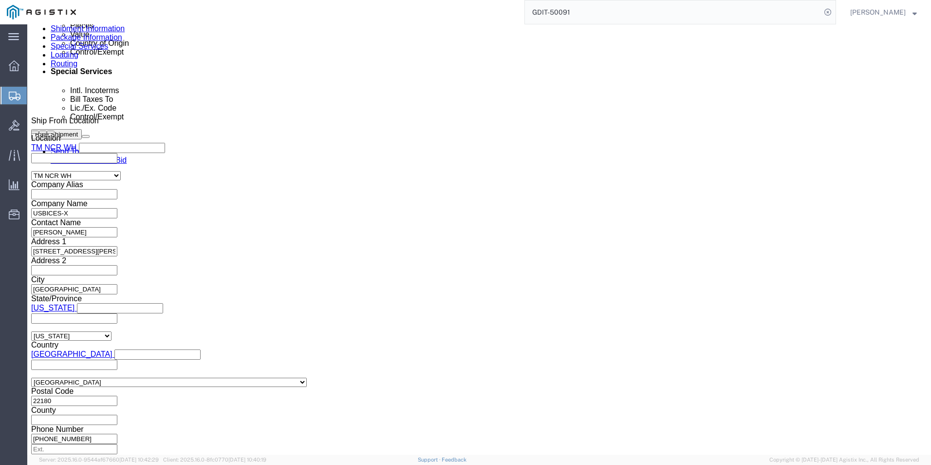
scroll to position [633, 0]
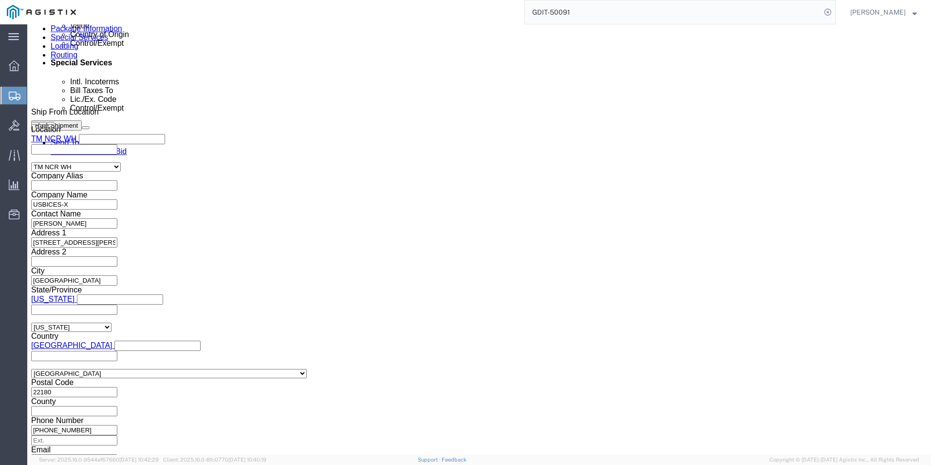
click dd "1.00 Each"
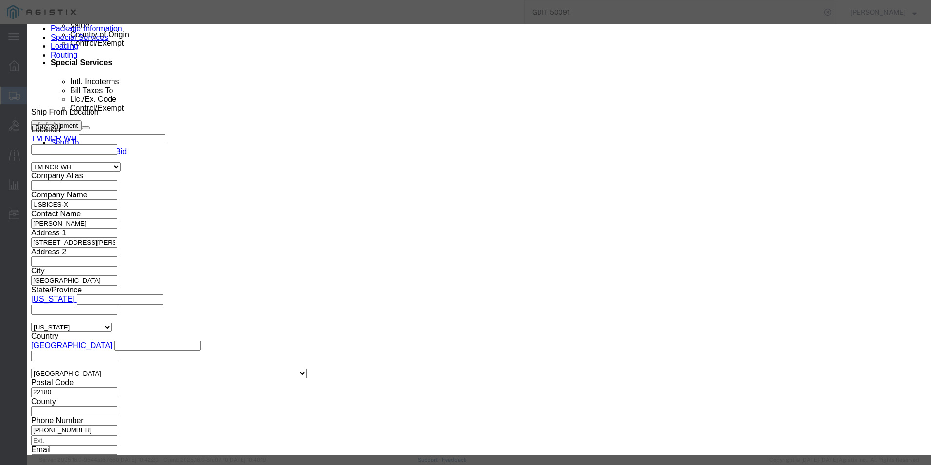
scroll to position [0, 0]
click icon "button"
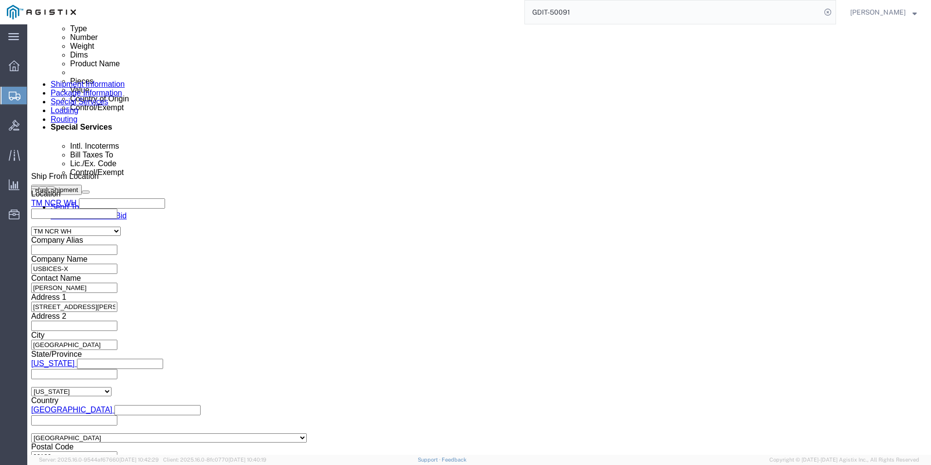
scroll to position [633, 0]
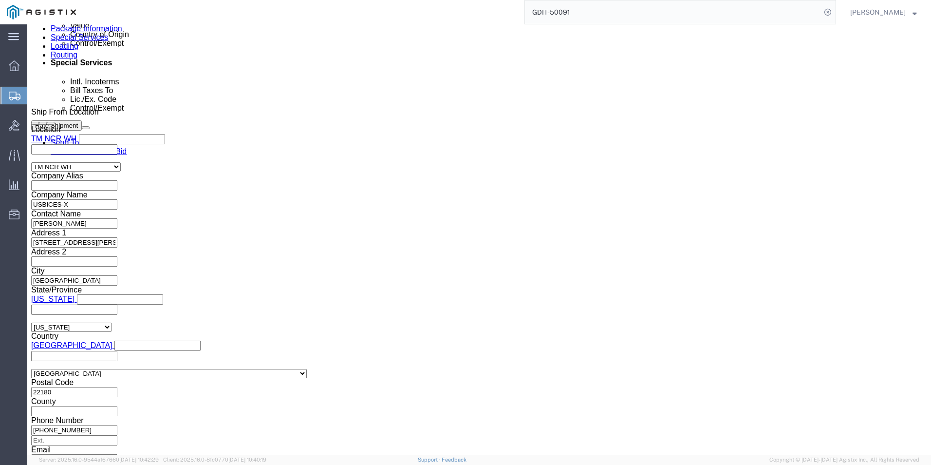
click dd "287.14 USD"
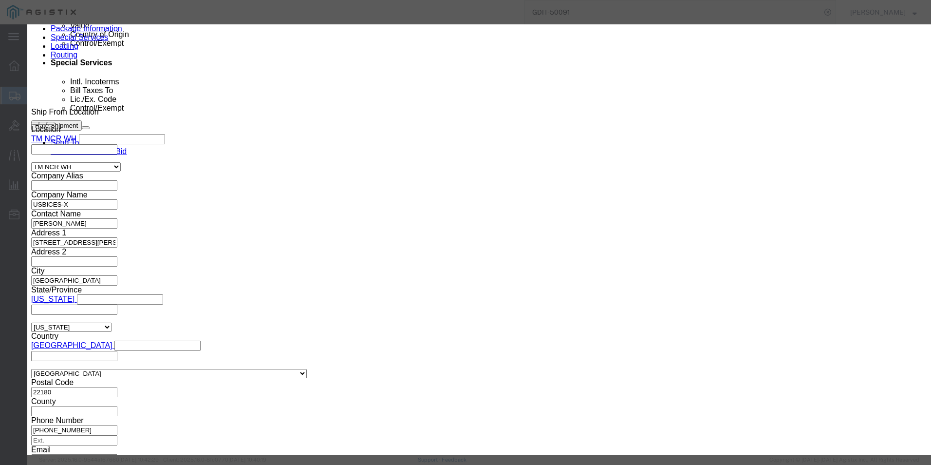
drag, startPoint x: 281, startPoint y: 195, endPoint x: 341, endPoint y: 200, distance: 60.1
click input "CS-MIC-TABLE-E"
